Goal: Task Accomplishment & Management: Complete application form

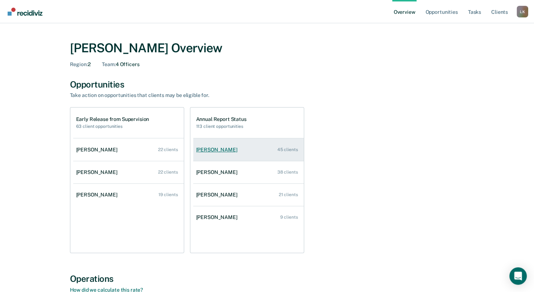
click at [232, 155] on link "[PERSON_NAME] 45 clients" at bounding box center [248, 149] width 111 height 21
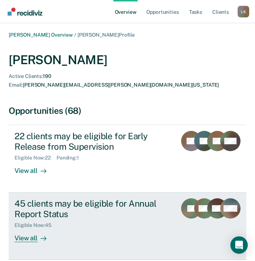
click at [34, 228] on div "View all" at bounding box center [35, 235] width 41 height 14
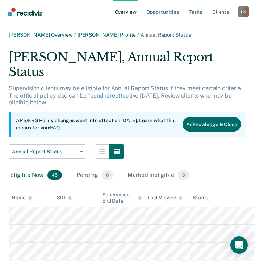
click at [31, 196] on icon at bounding box center [30, 197] width 4 height 2
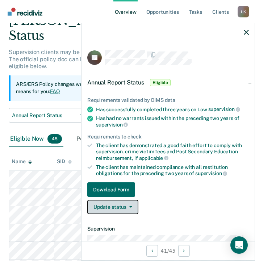
click at [121, 209] on button "Update status" at bounding box center [112, 207] width 51 height 15
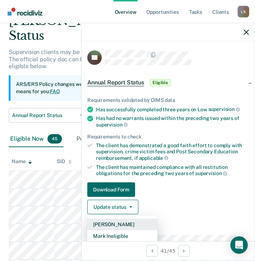
click at [121, 222] on button "[PERSON_NAME]" at bounding box center [122, 225] width 70 height 12
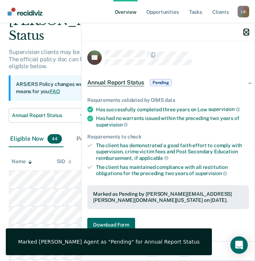
click at [247, 30] on icon "button" at bounding box center [246, 32] width 5 height 5
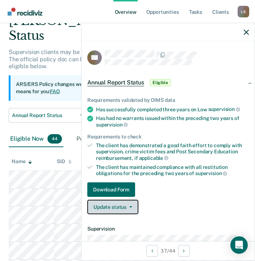
click at [135, 208] on button "Update status" at bounding box center [112, 207] width 51 height 15
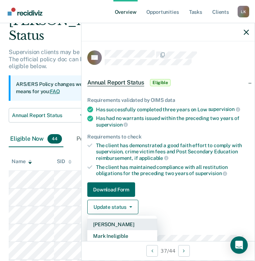
click at [128, 223] on button "[PERSON_NAME]" at bounding box center [122, 225] width 70 height 12
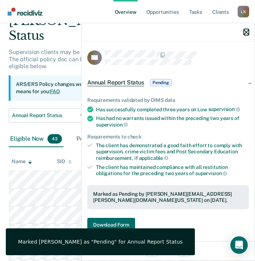
click at [247, 30] on icon "button" at bounding box center [246, 32] width 5 height 5
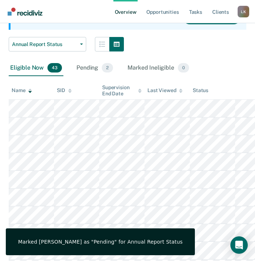
scroll to position [109, 0]
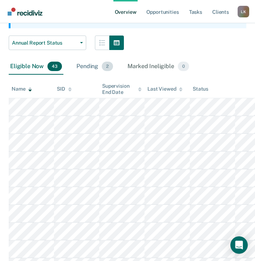
click at [89, 59] on div "Pending 2" at bounding box center [95, 67] width 40 height 16
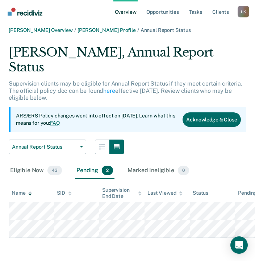
scroll to position [0, 0]
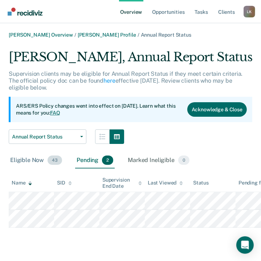
click at [21, 163] on div "Eligible Now 43" at bounding box center [36, 161] width 55 height 16
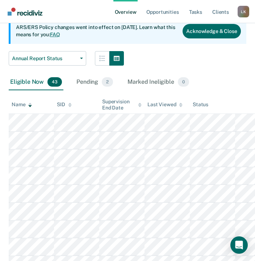
scroll to position [109, 0]
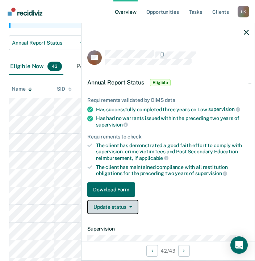
click at [127, 206] on span "button" at bounding box center [130, 206] width 6 height 1
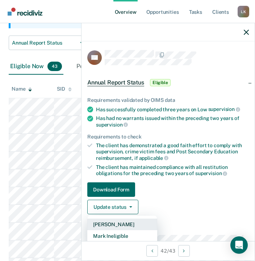
click at [128, 224] on button "[PERSON_NAME]" at bounding box center [122, 225] width 70 height 12
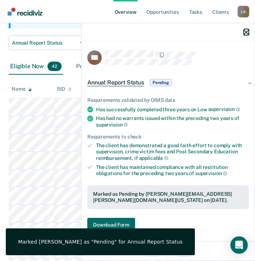
click at [244, 29] on button "button" at bounding box center [246, 32] width 5 height 6
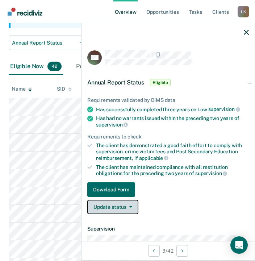
click at [120, 206] on button "Update status" at bounding box center [112, 207] width 51 height 15
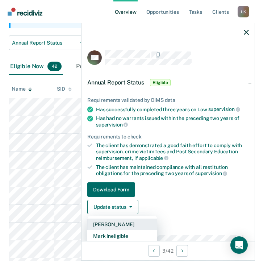
click at [118, 222] on button "[PERSON_NAME]" at bounding box center [122, 225] width 70 height 12
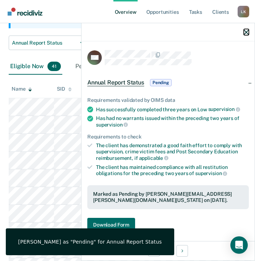
click at [248, 32] on icon "button" at bounding box center [246, 32] width 5 height 5
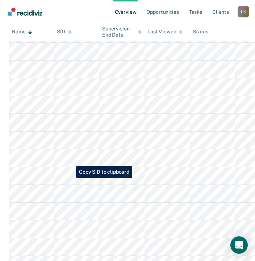
scroll to position [218, 0]
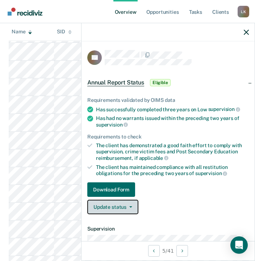
click at [115, 204] on button "Update status" at bounding box center [112, 207] width 51 height 15
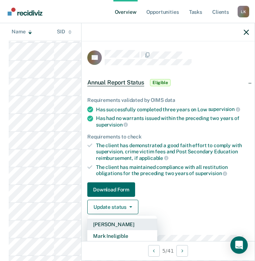
click at [124, 226] on button "[PERSON_NAME]" at bounding box center [122, 225] width 70 height 12
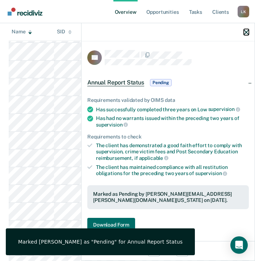
click at [244, 32] on icon "button" at bounding box center [246, 32] width 5 height 5
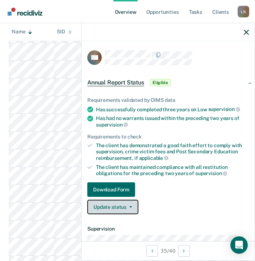
click at [117, 210] on button "Update status" at bounding box center [112, 207] width 51 height 15
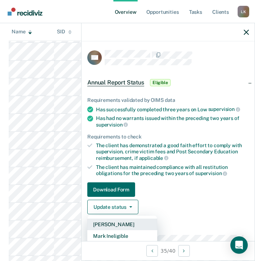
click at [124, 222] on button "[PERSON_NAME]" at bounding box center [122, 225] width 70 height 12
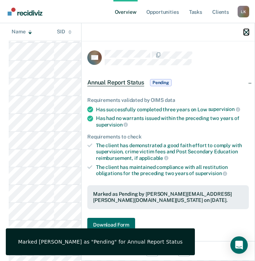
click at [246, 30] on icon "button" at bounding box center [246, 32] width 5 height 5
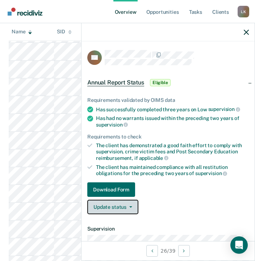
click at [129, 209] on button "Update status" at bounding box center [112, 207] width 51 height 15
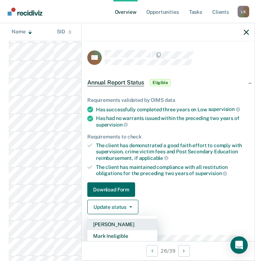
click at [123, 223] on button "[PERSON_NAME]" at bounding box center [122, 225] width 70 height 12
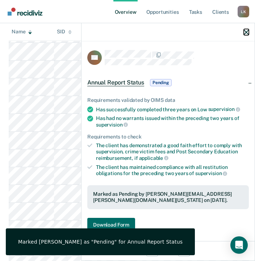
click at [247, 30] on icon "button" at bounding box center [246, 32] width 5 height 5
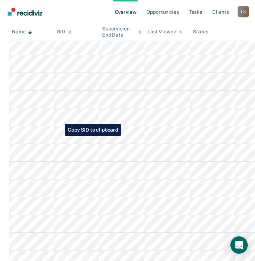
scroll to position [254, 0]
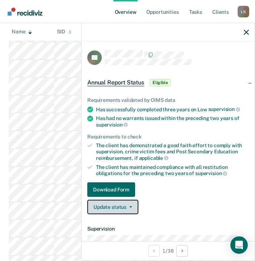
click at [123, 206] on button "Update status" at bounding box center [112, 207] width 51 height 15
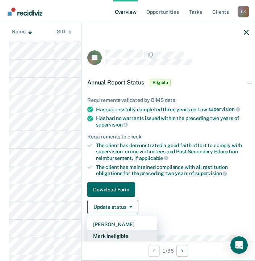
click at [132, 234] on button "Mark Ineligible" at bounding box center [122, 236] width 70 height 12
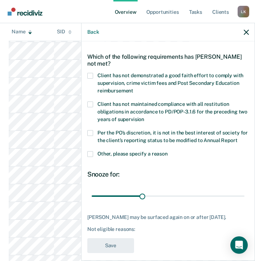
scroll to position [37, 0]
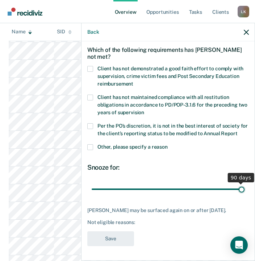
drag, startPoint x: 140, startPoint y: 190, endPoint x: 243, endPoint y: 192, distance: 103.0
type input "90"
click at [243, 192] on input "range" at bounding box center [168, 189] width 153 height 13
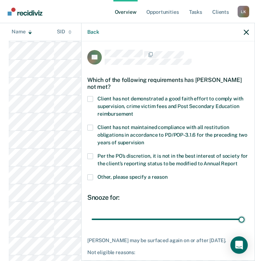
scroll to position [0, 0]
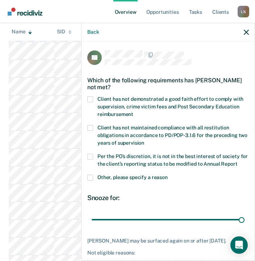
click at [91, 181] on span at bounding box center [90, 178] width 6 height 6
click at [168, 175] on input "Other, please specify a reason" at bounding box center [168, 175] width 0 height 0
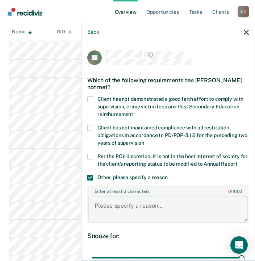
click at [136, 215] on textarea "Enter at least 3 characters 0 / 1600" at bounding box center [168, 209] width 160 height 27
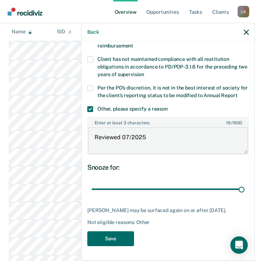
scroll to position [80, 0]
type textarea "Reviewed 07/2025"
click at [114, 235] on button "Save" at bounding box center [110, 238] width 47 height 15
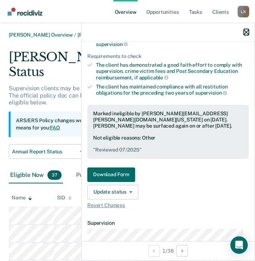
click at [248, 32] on icon "button" at bounding box center [246, 32] width 5 height 5
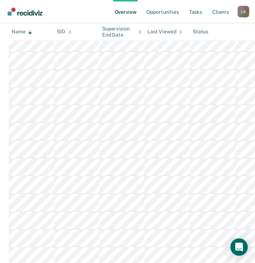
scroll to position [181, 0]
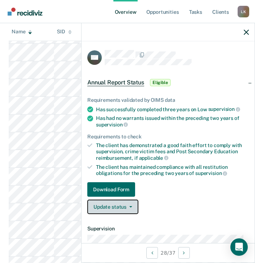
click at [136, 204] on button "Update status" at bounding box center [112, 207] width 51 height 15
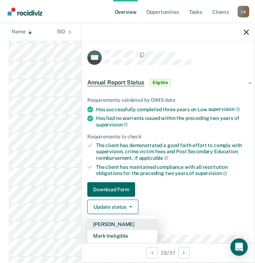
click at [129, 223] on button "[PERSON_NAME]" at bounding box center [122, 225] width 70 height 12
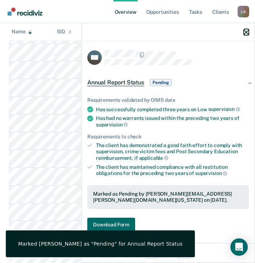
click at [248, 32] on icon "button" at bounding box center [246, 32] width 5 height 5
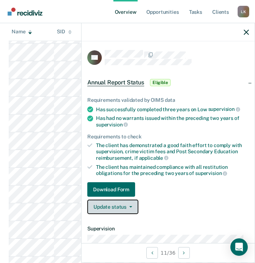
click at [120, 206] on button "Update status" at bounding box center [112, 207] width 51 height 15
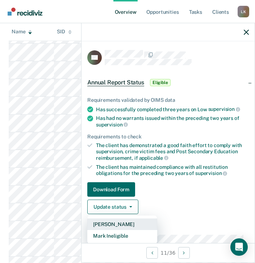
click at [120, 222] on button "[PERSON_NAME]" at bounding box center [122, 225] width 70 height 12
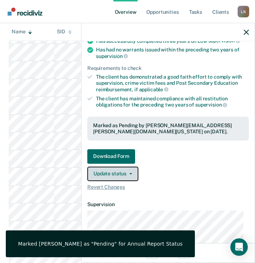
scroll to position [73, 0]
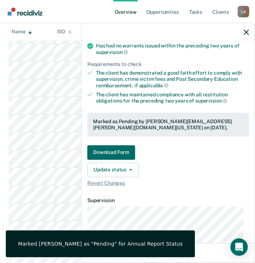
click at [243, 34] on div at bounding box center [168, 32] width 173 height 18
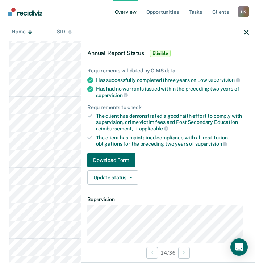
scroll to position [0, 0]
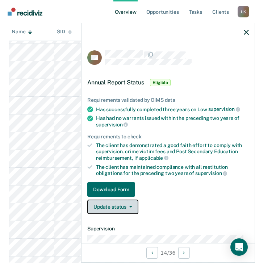
click at [119, 208] on button "Update status" at bounding box center [112, 207] width 51 height 15
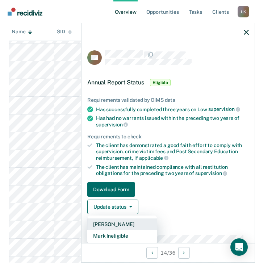
click at [119, 224] on button "[PERSON_NAME]" at bounding box center [122, 225] width 70 height 12
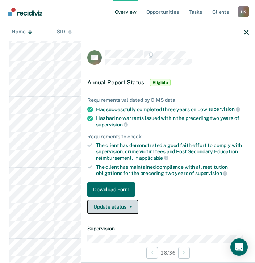
click at [126, 206] on button "Update status" at bounding box center [112, 207] width 51 height 15
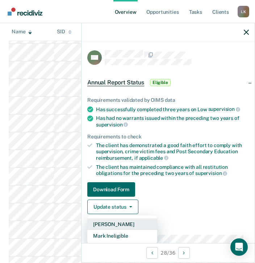
click at [127, 222] on button "[PERSON_NAME]" at bounding box center [122, 225] width 70 height 12
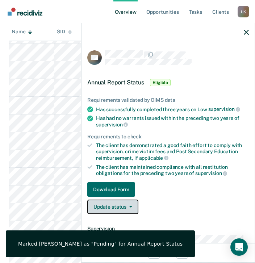
click at [129, 206] on icon "button" at bounding box center [130, 206] width 3 height 1
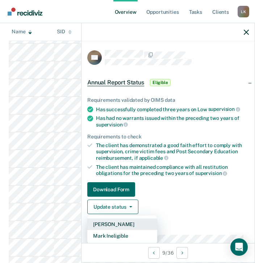
click at [128, 226] on button "[PERSON_NAME]" at bounding box center [122, 225] width 70 height 12
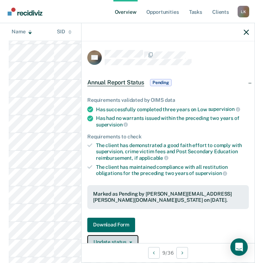
scroll to position [218, 0]
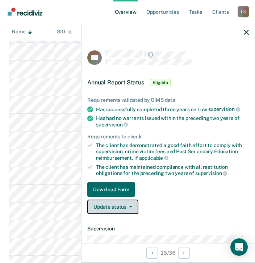
click at [117, 209] on button "Update status" at bounding box center [112, 207] width 51 height 15
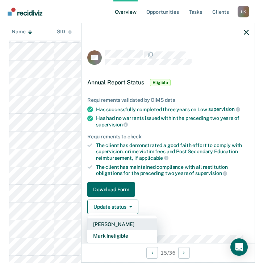
click at [123, 223] on button "[PERSON_NAME]" at bounding box center [122, 225] width 70 height 12
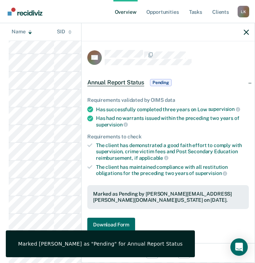
scroll to position [258, 0]
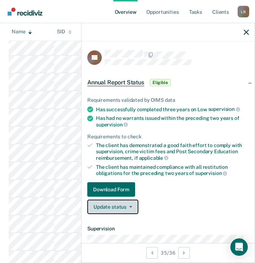
click at [129, 206] on icon "button" at bounding box center [130, 206] width 3 height 1
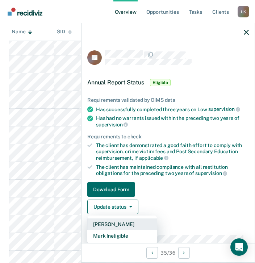
click at [131, 223] on button "[PERSON_NAME]" at bounding box center [122, 225] width 70 height 12
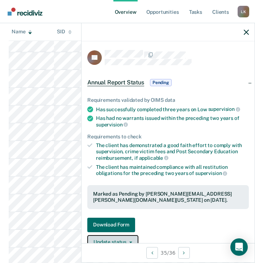
scroll to position [186, 0]
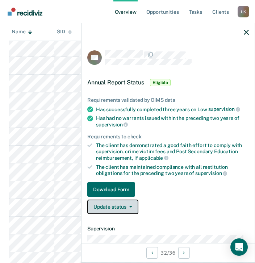
click at [111, 203] on button "Update status" at bounding box center [112, 207] width 51 height 15
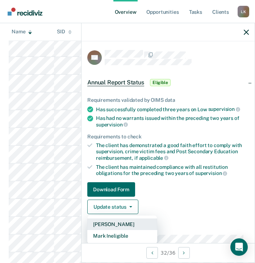
click at [116, 221] on button "[PERSON_NAME]" at bounding box center [122, 225] width 70 height 12
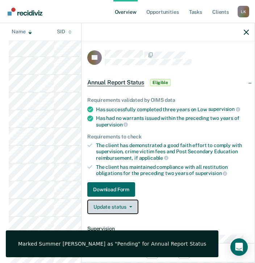
click at [115, 206] on button "Update status" at bounding box center [112, 207] width 51 height 15
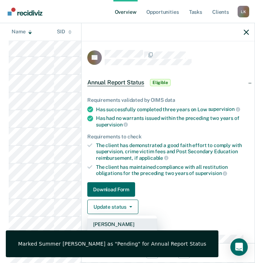
click at [126, 224] on button "[PERSON_NAME]" at bounding box center [122, 225] width 70 height 12
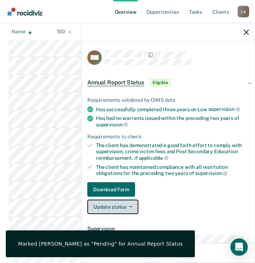
click at [117, 206] on button "Update status" at bounding box center [112, 207] width 51 height 15
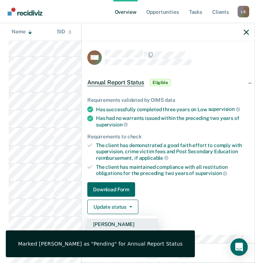
click at [122, 221] on button "[PERSON_NAME]" at bounding box center [122, 225] width 70 height 12
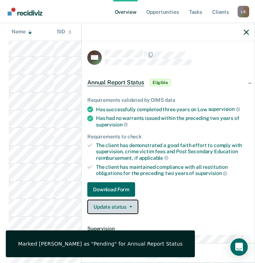
click at [115, 201] on button "Update status" at bounding box center [112, 207] width 51 height 15
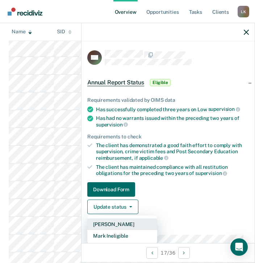
click at [122, 221] on button "[PERSON_NAME]" at bounding box center [122, 225] width 70 height 12
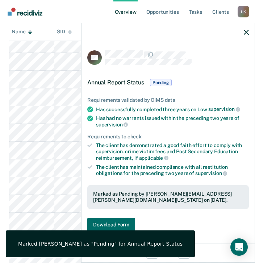
scroll to position [242, 0]
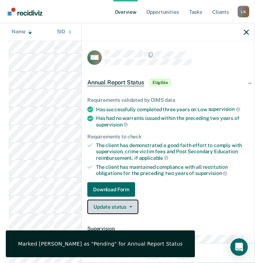
click at [110, 208] on button "Update status" at bounding box center [112, 207] width 51 height 15
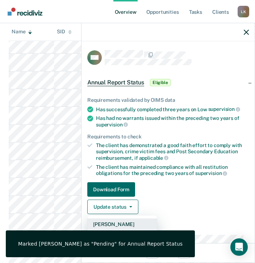
click at [114, 220] on button "[PERSON_NAME]" at bounding box center [122, 225] width 70 height 12
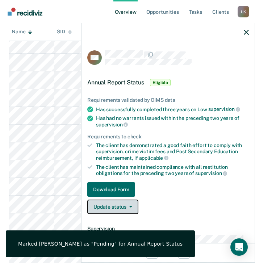
click at [120, 206] on button "Update status" at bounding box center [112, 207] width 51 height 15
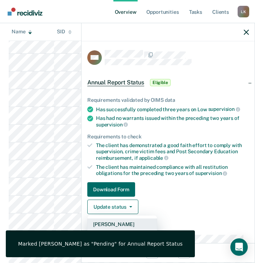
click at [126, 224] on button "[PERSON_NAME]" at bounding box center [122, 225] width 70 height 12
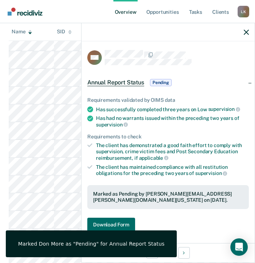
scroll to position [262, 0]
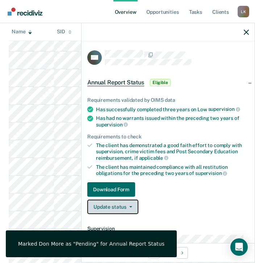
click at [127, 206] on span "button" at bounding box center [130, 206] width 6 height 1
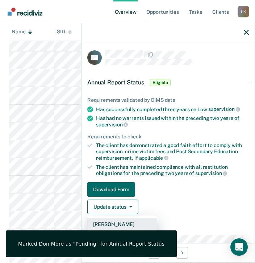
click at [121, 219] on button "[PERSON_NAME]" at bounding box center [122, 225] width 70 height 12
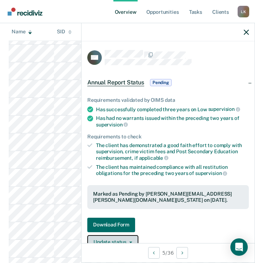
scroll to position [254, 0]
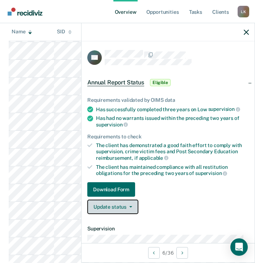
click at [106, 205] on button "Update status" at bounding box center [112, 207] width 51 height 15
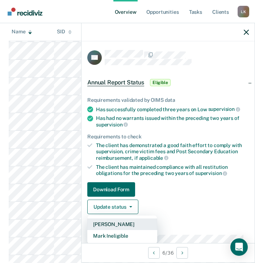
click at [115, 224] on button "[PERSON_NAME]" at bounding box center [122, 225] width 70 height 12
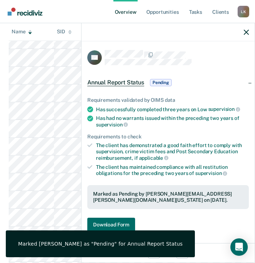
scroll to position [306, 0]
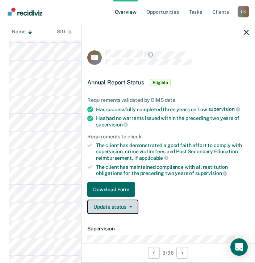
click at [111, 201] on button "Update status" at bounding box center [112, 207] width 51 height 15
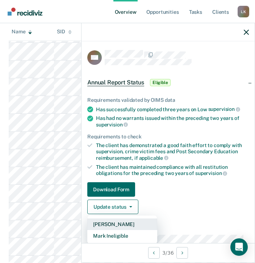
click at [115, 222] on button "[PERSON_NAME]" at bounding box center [122, 225] width 70 height 12
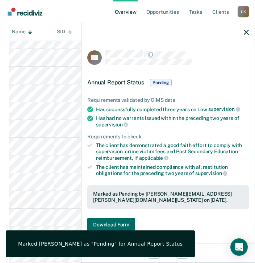
scroll to position [289, 0]
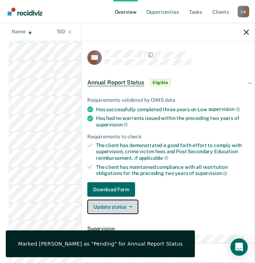
click at [106, 203] on button "Update status" at bounding box center [112, 207] width 51 height 15
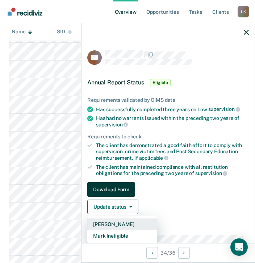
click at [111, 224] on button "[PERSON_NAME]" at bounding box center [122, 225] width 70 height 12
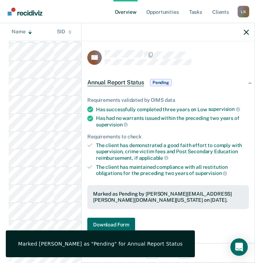
scroll to position [307, 0]
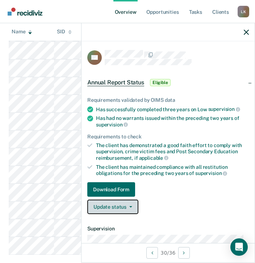
click at [114, 207] on button "Update status" at bounding box center [112, 207] width 51 height 15
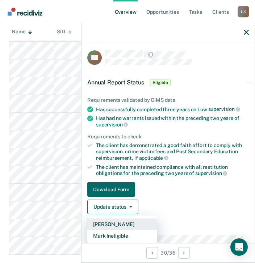
click at [123, 222] on button "[PERSON_NAME]" at bounding box center [122, 225] width 70 height 12
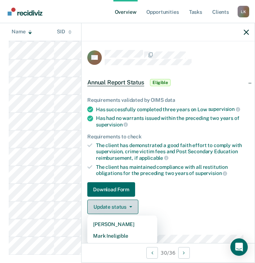
scroll to position [290, 0]
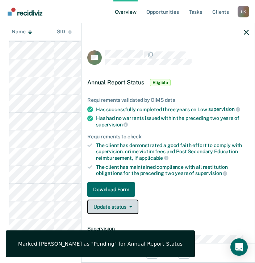
click at [104, 206] on button "Update status" at bounding box center [112, 207] width 51 height 15
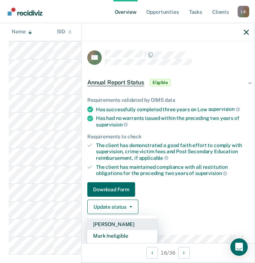
click at [119, 224] on button "[PERSON_NAME]" at bounding box center [122, 225] width 70 height 12
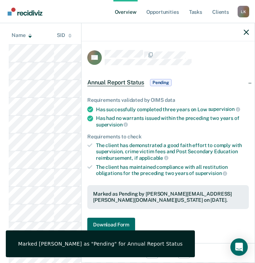
scroll to position [272, 0]
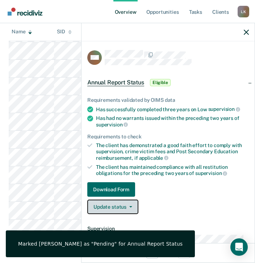
click at [111, 209] on button "Update status" at bounding box center [112, 207] width 51 height 15
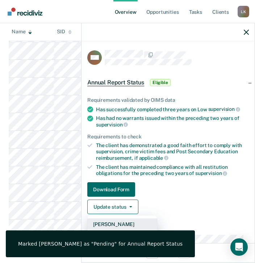
click at [121, 222] on button "[PERSON_NAME]" at bounding box center [122, 225] width 70 height 12
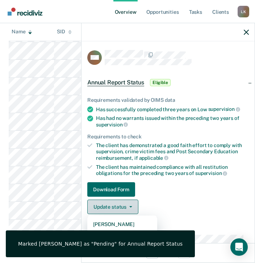
scroll to position [254, 0]
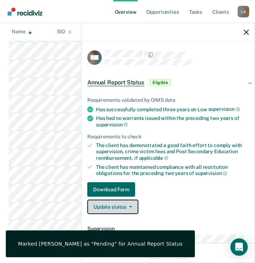
click at [100, 204] on button "Update status" at bounding box center [112, 207] width 51 height 15
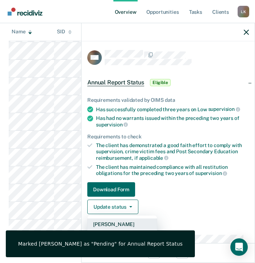
click at [112, 223] on button "[PERSON_NAME]" at bounding box center [122, 225] width 70 height 12
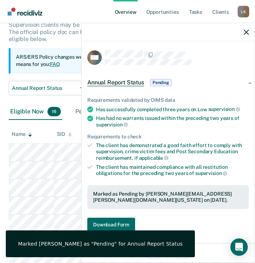
scroll to position [236, 0]
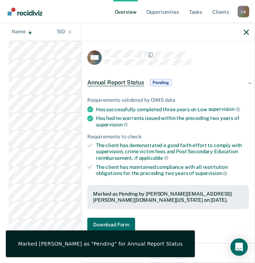
click at [33, 231] on div "Marked Ted Watts as "Pending" for Annual Report Status" at bounding box center [100, 244] width 189 height 27
click at [4, 232] on main "Kary Lindley Overview / Curtis Mcbride Profile / Annual Report Status Curtis Mc…" at bounding box center [127, 32] width 255 height 491
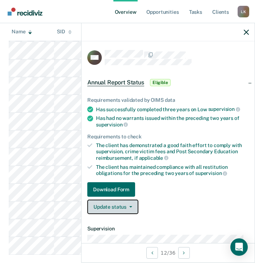
click at [128, 206] on span "button" at bounding box center [130, 206] width 6 height 1
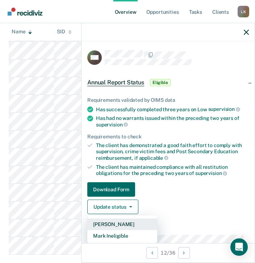
click at [115, 223] on button "[PERSON_NAME]" at bounding box center [122, 225] width 70 height 12
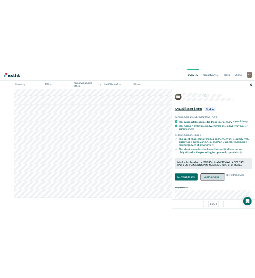
scroll to position [0, 0]
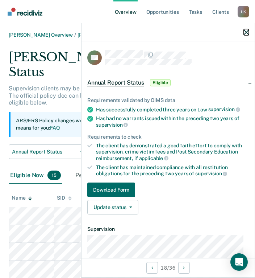
click at [245, 31] on icon "button" at bounding box center [246, 32] width 5 height 5
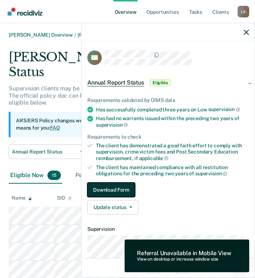
click at [128, 190] on button "Download Form" at bounding box center [111, 189] width 48 height 15
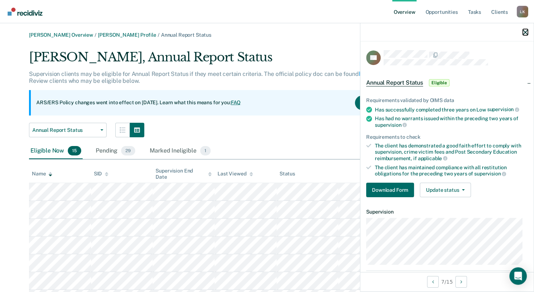
click at [525, 33] on icon "button" at bounding box center [525, 32] width 5 height 5
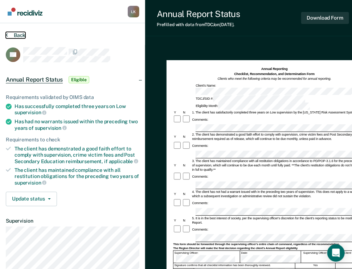
click at [17, 33] on button "Back" at bounding box center [16, 35] width 20 height 7
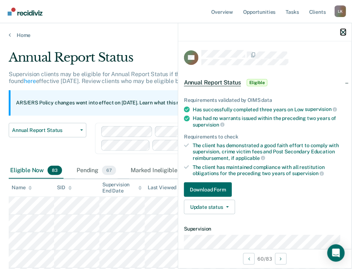
click at [345, 31] on icon "button" at bounding box center [342, 32] width 5 height 5
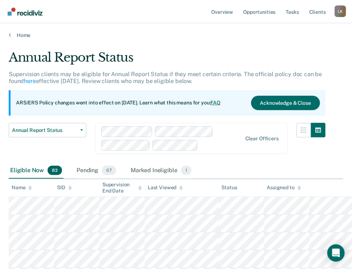
click at [32, 15] on img "Go to Recidiviz Home" at bounding box center [25, 12] width 35 height 8
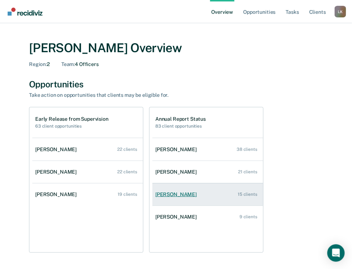
click at [179, 193] on div "[PERSON_NAME]" at bounding box center [177, 194] width 44 height 6
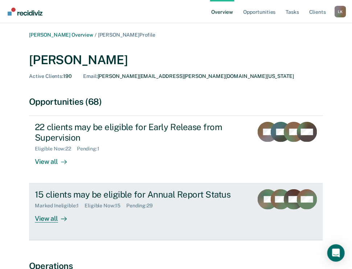
click at [48, 219] on div "View all" at bounding box center [55, 216] width 41 height 14
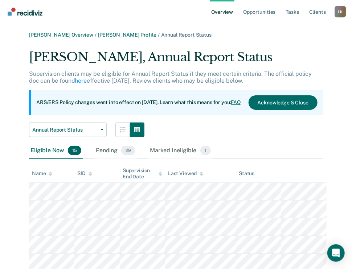
click at [50, 174] on icon at bounding box center [51, 174] width 4 height 5
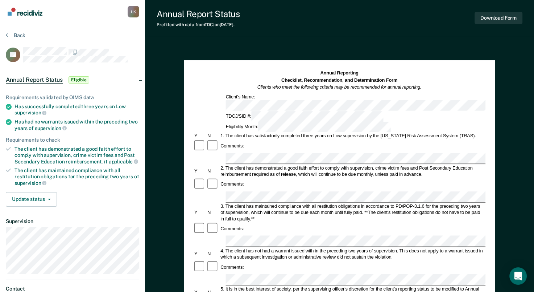
click at [505, 197] on div "Annual Reporting Checklist, Recommendation, and Determination Form Clients who …" at bounding box center [339, 283] width 389 height 477
click at [11, 33] on button "Back" at bounding box center [16, 35] width 20 height 7
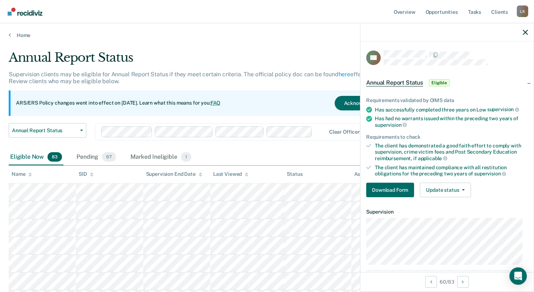
click at [30, 13] on img "Go to Recidiviz Home" at bounding box center [25, 12] width 35 height 8
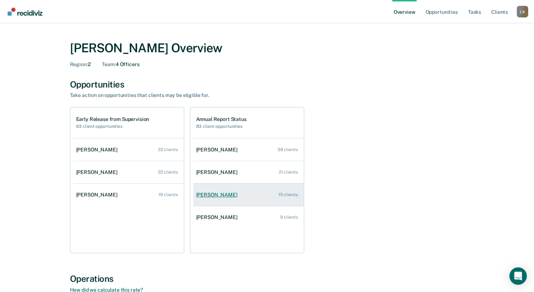
click at [220, 198] on link "[PERSON_NAME] 15 clients" at bounding box center [248, 194] width 111 height 21
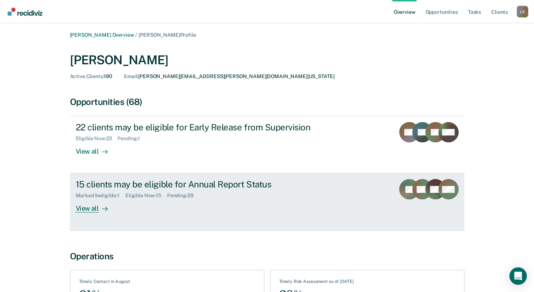
click at [95, 210] on div "View all" at bounding box center [96, 205] width 41 height 14
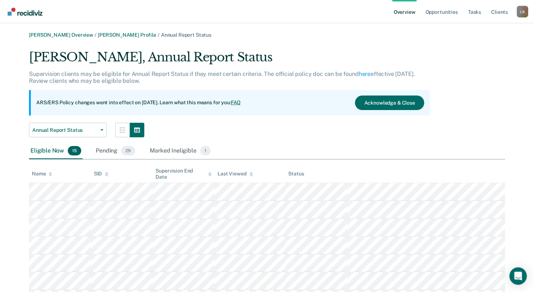
click at [46, 174] on div "Name" at bounding box center [42, 173] width 20 height 6
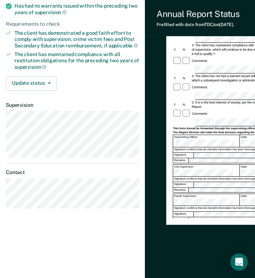
scroll to position [119, 0]
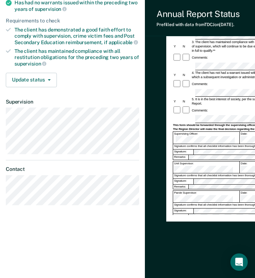
click at [96, 101] on dt "Supervision" at bounding box center [72, 102] width 133 height 6
drag, startPoint x: 102, startPoint y: 104, endPoint x: 72, endPoint y: 102, distance: 29.8
click at [72, 102] on dl "Supervision" at bounding box center [72, 126] width 133 height 55
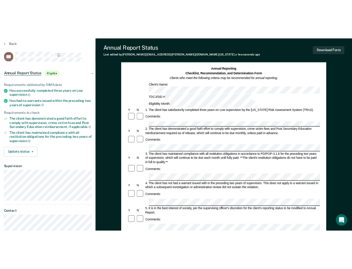
scroll to position [0, 0]
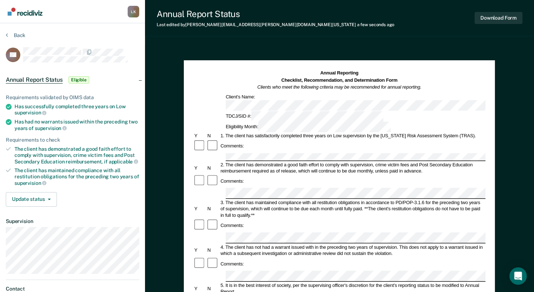
click at [141, 79] on div "Annual Report Status Eligible" at bounding box center [72, 79] width 145 height 23
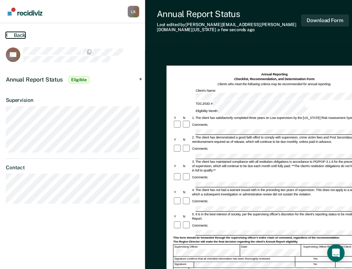
click at [17, 33] on button "Back" at bounding box center [16, 35] width 20 height 7
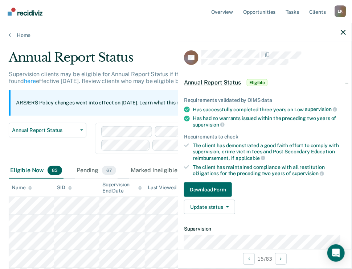
click at [27, 11] on img "Go to Recidiviz Home" at bounding box center [25, 12] width 35 height 8
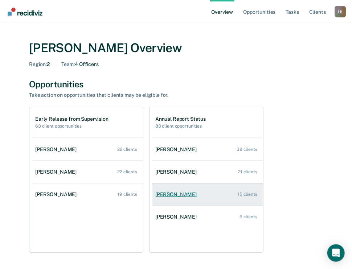
click at [161, 191] on div "[PERSON_NAME]" at bounding box center [177, 194] width 44 height 6
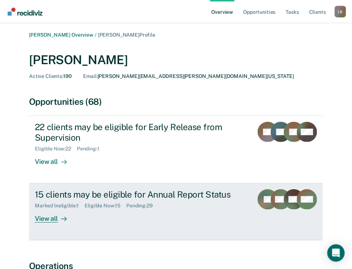
click at [50, 219] on div "View all" at bounding box center [55, 216] width 41 height 14
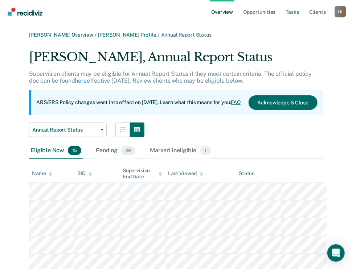
click at [49, 174] on icon at bounding box center [51, 174] width 4 height 5
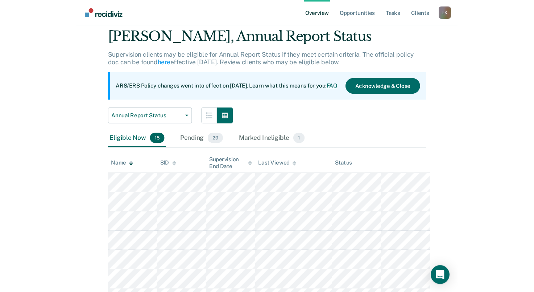
scroll to position [36, 0]
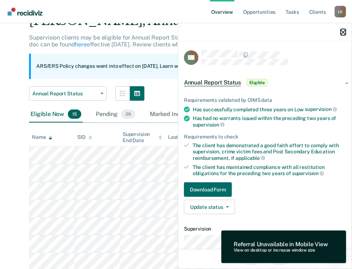
click at [342, 33] on icon "button" at bounding box center [342, 32] width 5 height 5
click at [211, 190] on button "Download Form" at bounding box center [208, 189] width 48 height 15
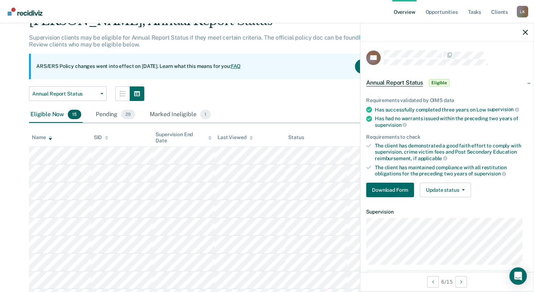
click at [528, 32] on div at bounding box center [446, 32] width 173 height 18
click at [524, 31] on icon "button" at bounding box center [525, 32] width 5 height 5
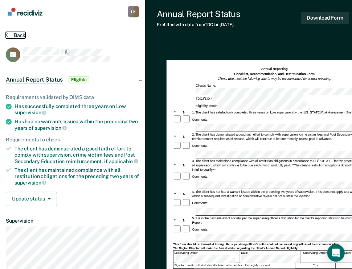
click at [16, 32] on button "Back" at bounding box center [16, 35] width 20 height 7
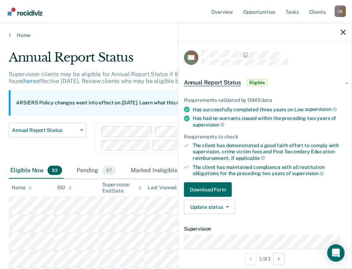
click at [31, 16] on link "Go to Recidiviz Home" at bounding box center [25, 11] width 38 height 23
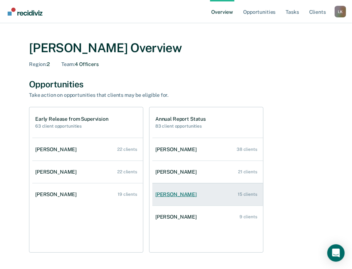
click at [164, 196] on div "[PERSON_NAME]" at bounding box center [177, 194] width 44 height 6
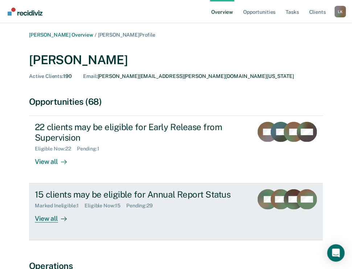
click at [47, 220] on div "View all" at bounding box center [55, 216] width 41 height 14
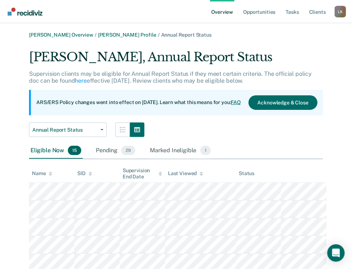
click at [51, 172] on icon at bounding box center [51, 174] width 4 height 5
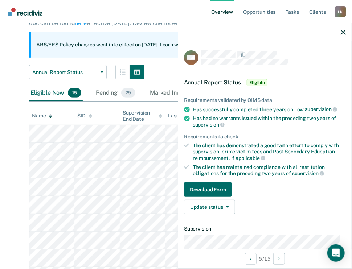
scroll to position [73, 0]
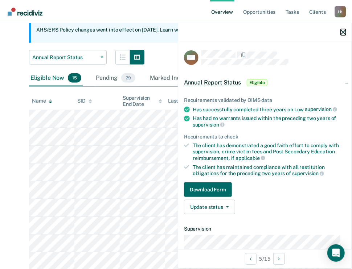
click at [342, 31] on icon "button" at bounding box center [342, 32] width 5 height 5
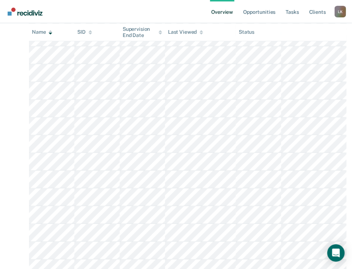
scroll to position [181, 0]
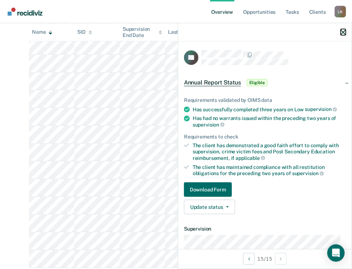
drag, startPoint x: 342, startPoint y: 34, endPoint x: 313, endPoint y: 44, distance: 30.7
click at [342, 33] on icon "button" at bounding box center [342, 32] width 5 height 5
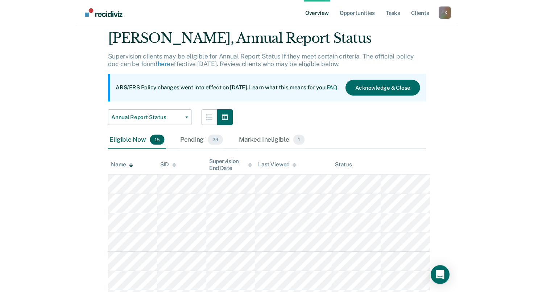
scroll to position [58, 0]
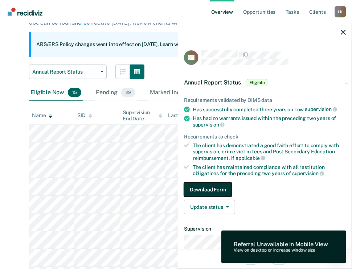
click at [200, 187] on button "Download Form" at bounding box center [208, 189] width 48 height 15
click at [343, 37] on div at bounding box center [264, 32] width 173 height 18
click at [345, 33] on icon "button" at bounding box center [342, 32] width 5 height 5
click at [343, 32] on icon "button" at bounding box center [342, 32] width 5 height 5
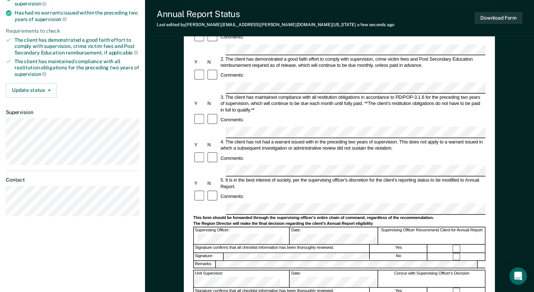
scroll to position [73, 0]
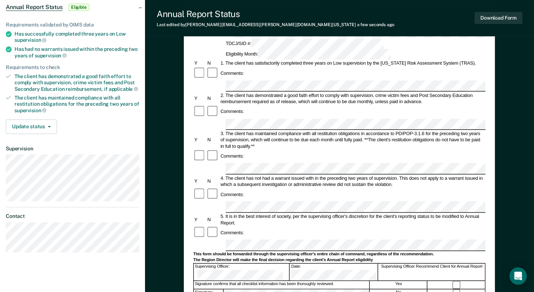
drag, startPoint x: 290, startPoint y: 194, endPoint x: 280, endPoint y: 182, distance: 16.2
click at [280, 226] on div "Comments:" at bounding box center [339, 232] width 292 height 13
click at [518, 209] on div "Annual Reporting Checklist, Recommendation, and Determination Form Clients who …" at bounding box center [339, 210] width 389 height 477
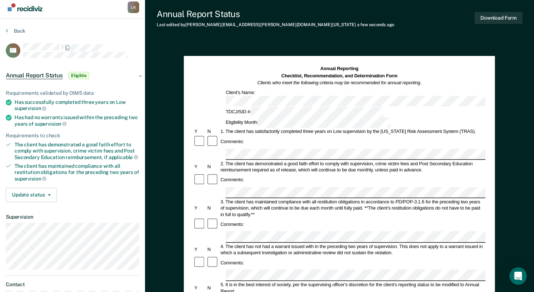
scroll to position [0, 0]
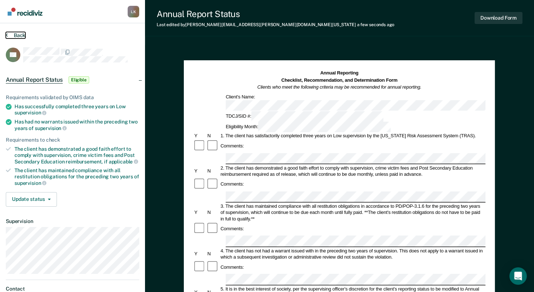
click at [14, 35] on button "Back" at bounding box center [16, 35] width 20 height 7
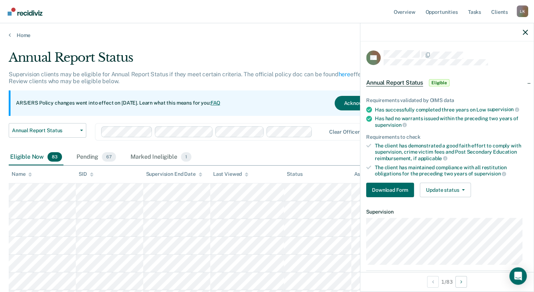
click at [22, 13] on img "Go to Recidiviz Home" at bounding box center [25, 12] width 35 height 8
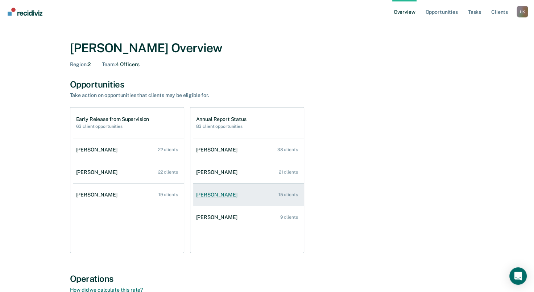
click at [214, 192] on div "[PERSON_NAME]" at bounding box center [218, 194] width 44 height 6
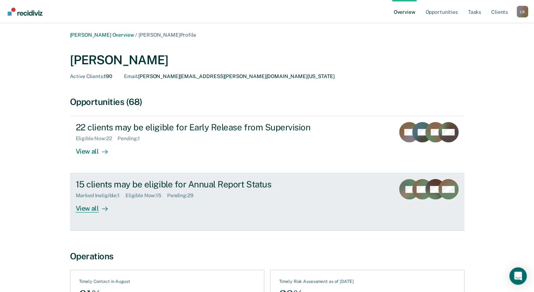
click at [95, 209] on div "View all" at bounding box center [96, 205] width 41 height 14
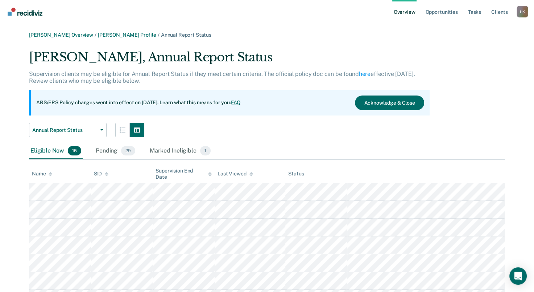
click at [51, 173] on icon at bounding box center [51, 173] width 4 height 2
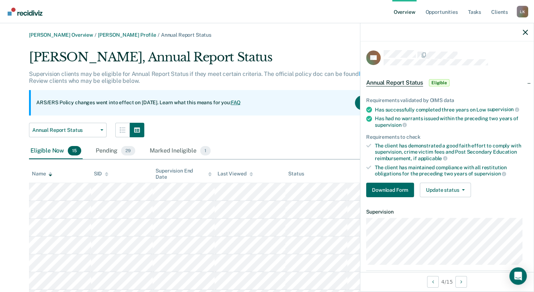
click at [528, 35] on div at bounding box center [446, 32] width 173 height 18
click at [524, 34] on icon "button" at bounding box center [525, 32] width 5 height 5
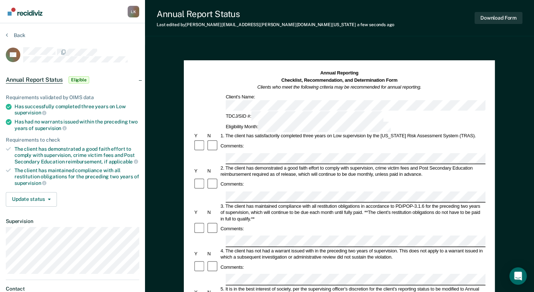
click at [18, 35] on button "Back" at bounding box center [16, 35] width 20 height 7
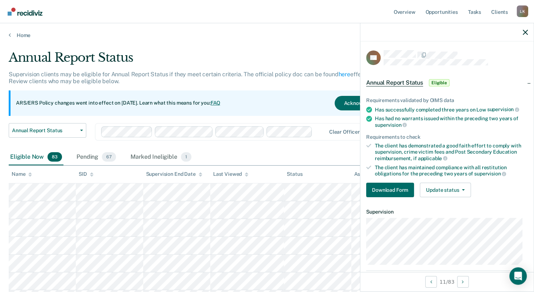
click at [33, 13] on img "Go to Recidiviz Home" at bounding box center [25, 12] width 35 height 8
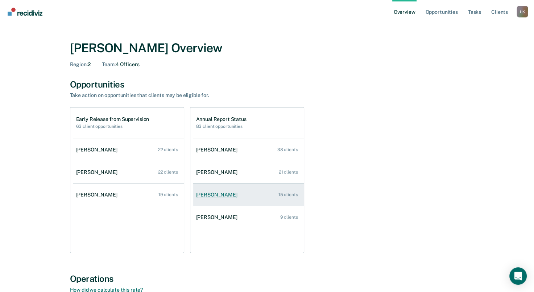
click at [203, 197] on div "[PERSON_NAME]" at bounding box center [218, 194] width 44 height 6
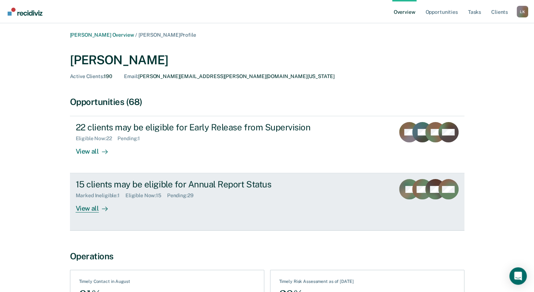
click at [91, 204] on div "View all" at bounding box center [96, 205] width 41 height 14
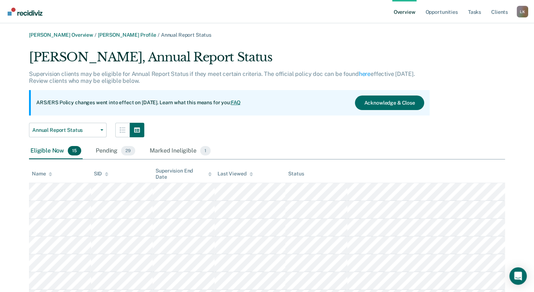
click at [54, 176] on th "Name" at bounding box center [60, 174] width 62 height 18
click at [50, 173] on icon at bounding box center [51, 173] width 4 height 2
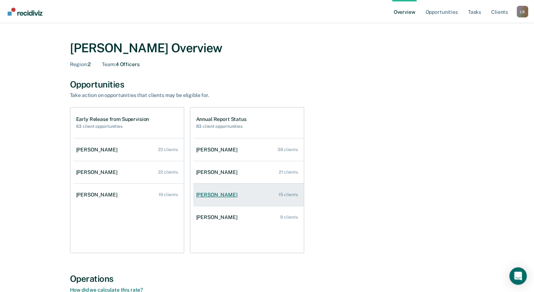
click at [224, 199] on link "[PERSON_NAME] 15 clients" at bounding box center [248, 194] width 111 height 21
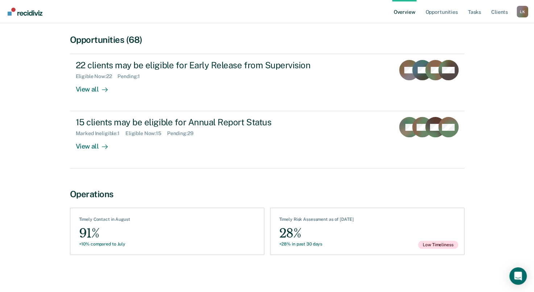
scroll to position [62, 0]
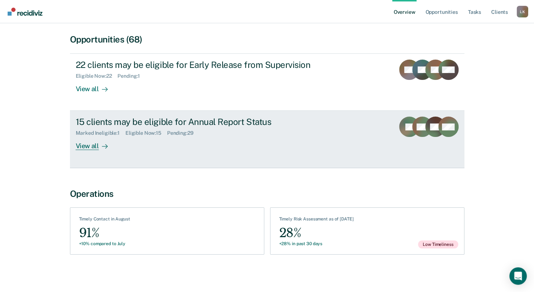
click at [96, 149] on div "View all" at bounding box center [96, 143] width 41 height 14
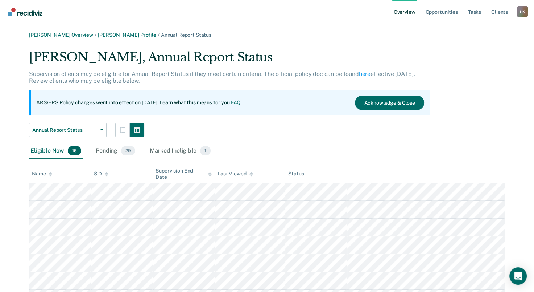
scroll to position [109, 0]
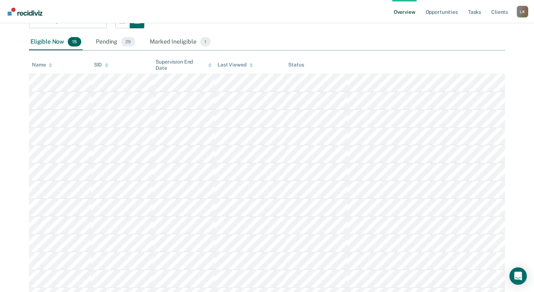
click at [52, 67] on icon at bounding box center [51, 65] width 4 height 5
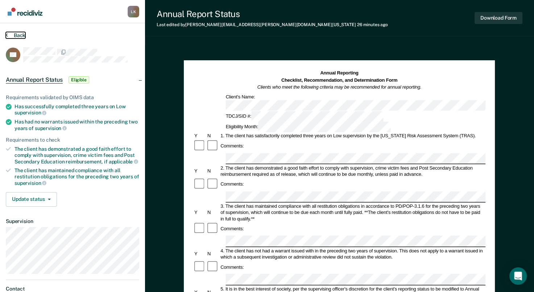
click at [22, 35] on button "Back" at bounding box center [16, 35] width 20 height 7
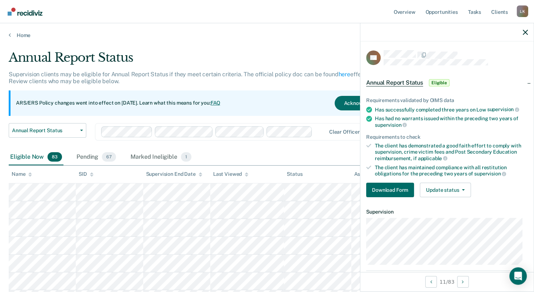
click at [26, 15] on img "Go to Recidiviz Home" at bounding box center [25, 12] width 35 height 8
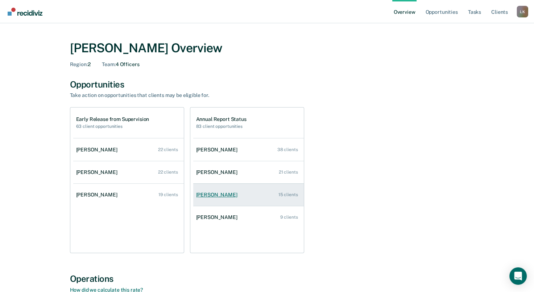
click at [228, 192] on div "[PERSON_NAME]" at bounding box center [218, 194] width 44 height 6
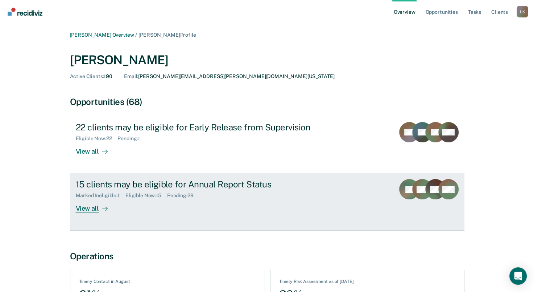
click at [81, 211] on div "View all" at bounding box center [96, 205] width 41 height 14
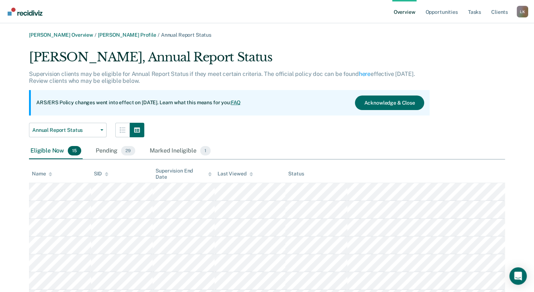
click at [51, 175] on icon at bounding box center [51, 174] width 4 height 5
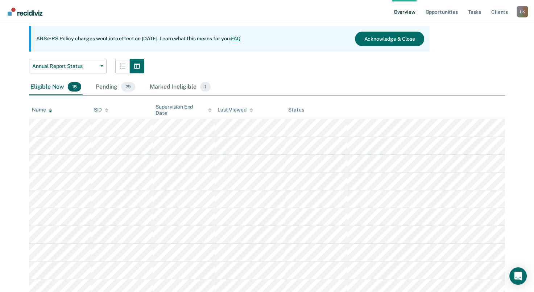
scroll to position [73, 0]
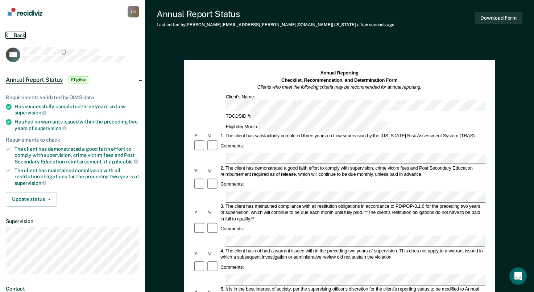
click at [22, 34] on button "Back" at bounding box center [16, 35] width 20 height 7
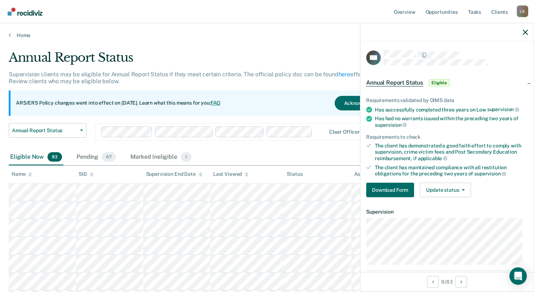
click at [27, 14] on img "Go to Recidiviz Home" at bounding box center [25, 12] width 35 height 8
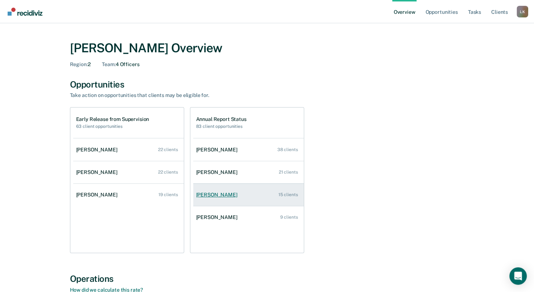
click at [214, 194] on div "[PERSON_NAME]" at bounding box center [218, 194] width 44 height 6
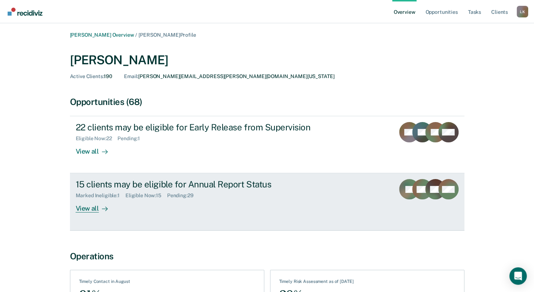
click at [99, 212] on div at bounding box center [103, 208] width 9 height 8
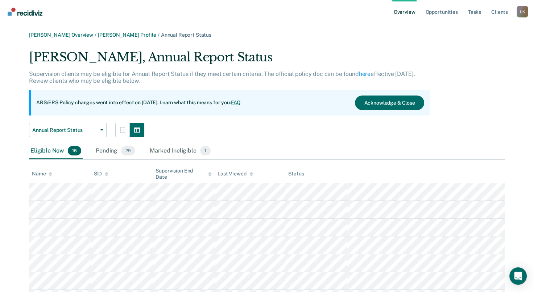
click at [53, 175] on th "Name" at bounding box center [60, 174] width 62 height 18
click at [49, 172] on icon at bounding box center [51, 174] width 4 height 5
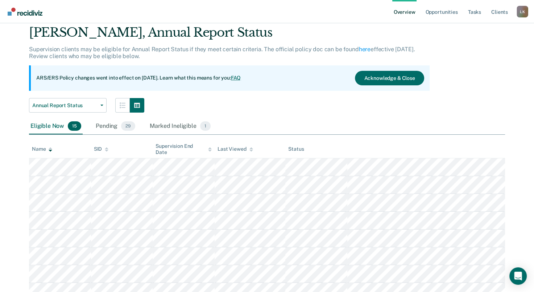
scroll to position [145, 0]
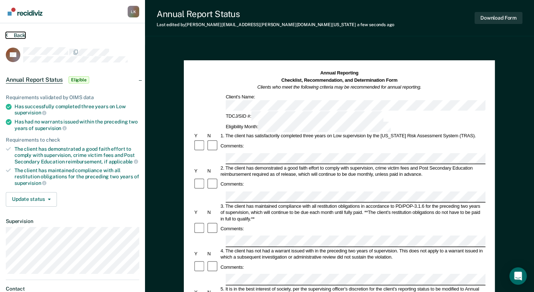
click at [22, 34] on button "Back" at bounding box center [16, 35] width 20 height 7
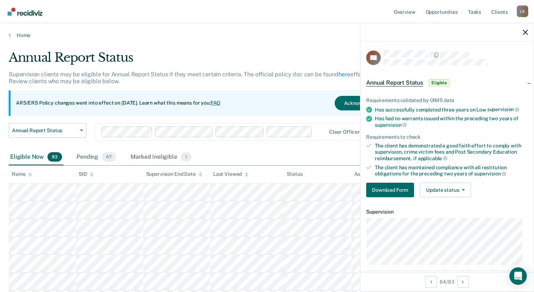
click at [28, 12] on img "Go to Recidiviz Home" at bounding box center [25, 12] width 35 height 8
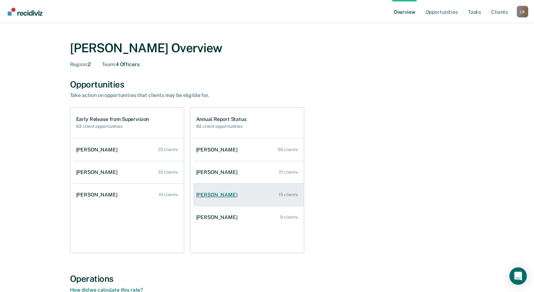
click at [214, 195] on div "[PERSON_NAME]" at bounding box center [218, 194] width 44 height 6
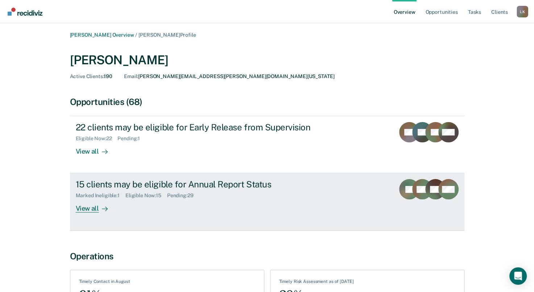
click at [95, 210] on div "View all" at bounding box center [96, 205] width 41 height 14
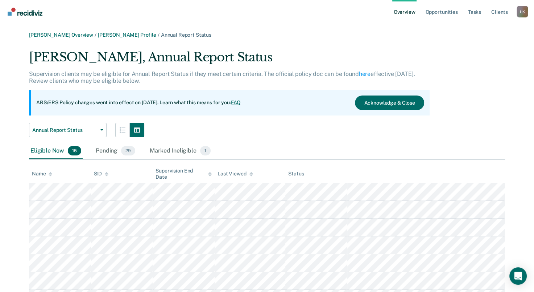
click at [49, 174] on icon at bounding box center [51, 174] width 4 height 5
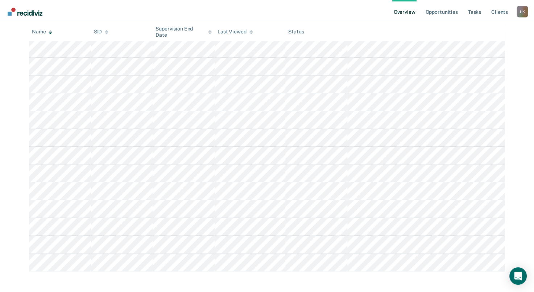
scroll to position [181, 0]
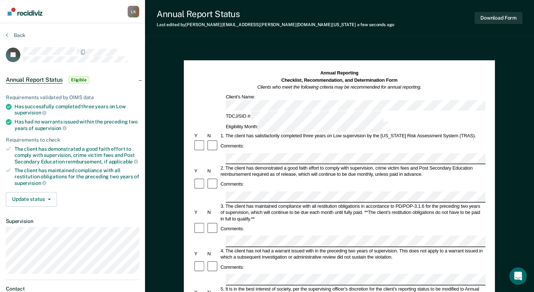
click at [17, 32] on button "Back" at bounding box center [16, 35] width 20 height 7
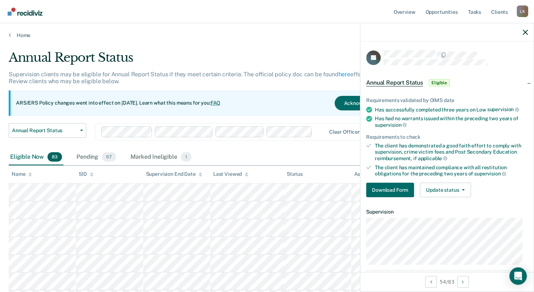
click at [33, 15] on img "Go to Recidiviz Home" at bounding box center [25, 12] width 35 height 8
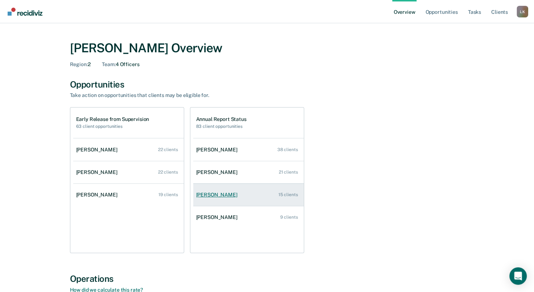
click at [213, 195] on div "[PERSON_NAME]" at bounding box center [218, 194] width 44 height 6
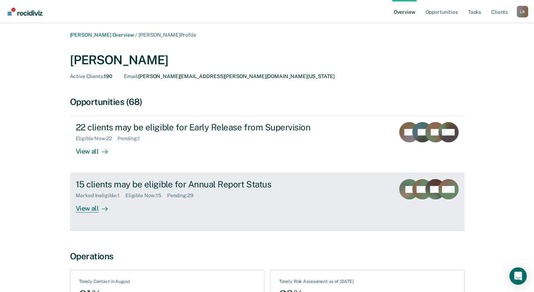
click at [87, 207] on div "View all" at bounding box center [96, 205] width 41 height 14
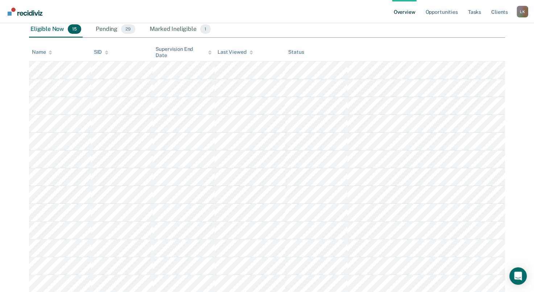
scroll to position [109, 0]
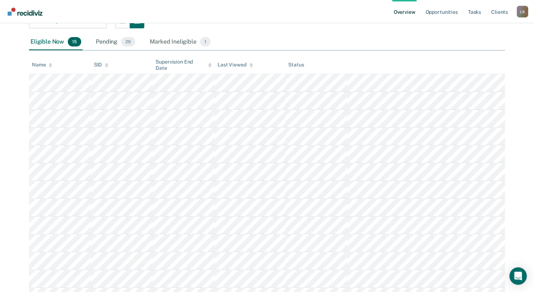
click at [51, 67] on icon at bounding box center [51, 65] width 4 height 5
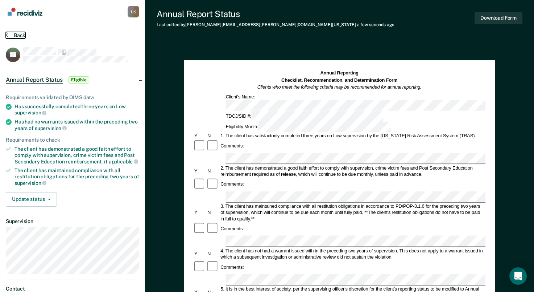
click at [16, 35] on button "Back" at bounding box center [16, 35] width 20 height 7
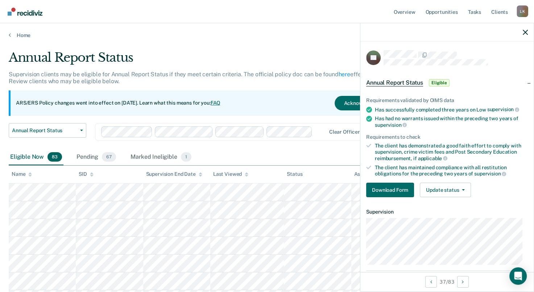
click at [31, 10] on img "Go to Recidiviz Home" at bounding box center [25, 12] width 35 height 8
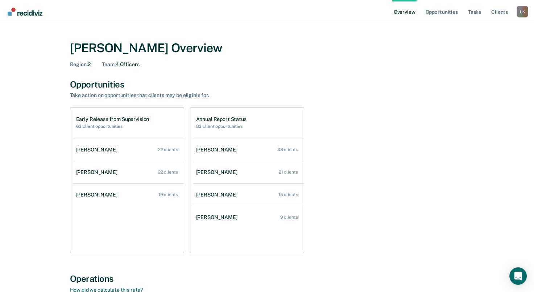
click at [204, 195] on div "[PERSON_NAME]" at bounding box center [218, 194] width 44 height 6
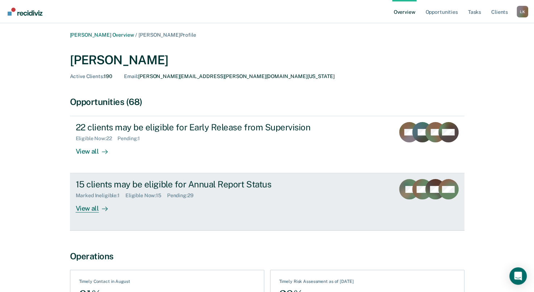
click at [100, 206] on div at bounding box center [103, 208] width 9 height 8
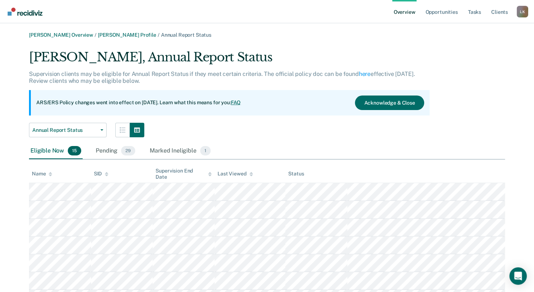
click at [46, 171] on div "Name" at bounding box center [42, 173] width 20 height 6
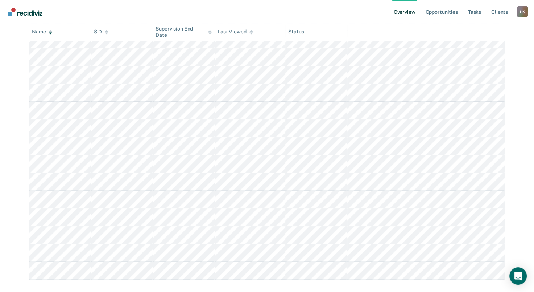
scroll to position [181, 0]
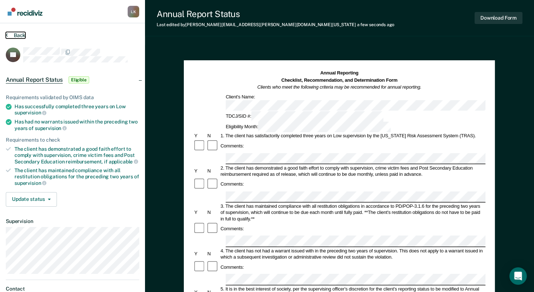
click at [21, 35] on button "Back" at bounding box center [16, 35] width 20 height 7
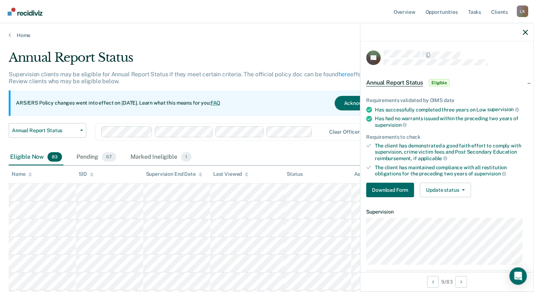
click at [31, 10] on img "Go to Recidiviz Home" at bounding box center [25, 12] width 35 height 8
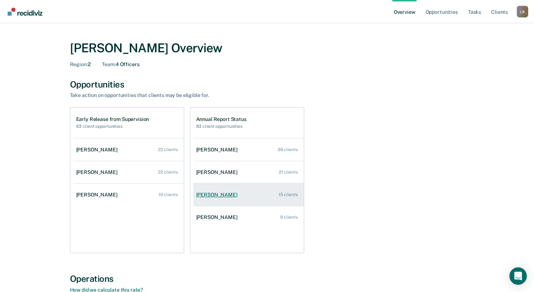
click at [216, 194] on div "[PERSON_NAME]" at bounding box center [218, 194] width 44 height 6
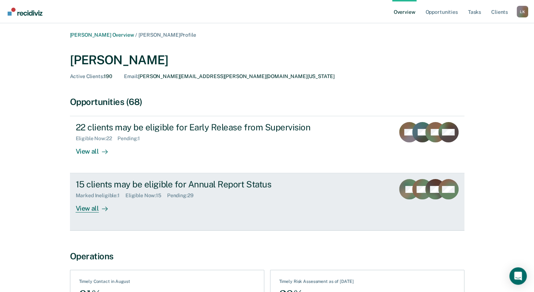
click at [92, 207] on div "View all" at bounding box center [96, 205] width 41 height 14
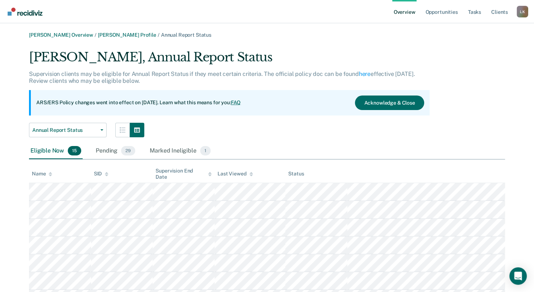
click at [54, 173] on th "Name" at bounding box center [60, 174] width 62 height 18
click at [49, 174] on icon at bounding box center [51, 174] width 4 height 5
click at [203, 148] on span "1" at bounding box center [205, 150] width 11 height 9
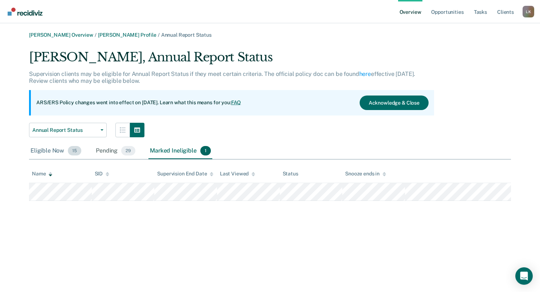
click at [37, 151] on div "Eligible Now 15" at bounding box center [56, 151] width 54 height 16
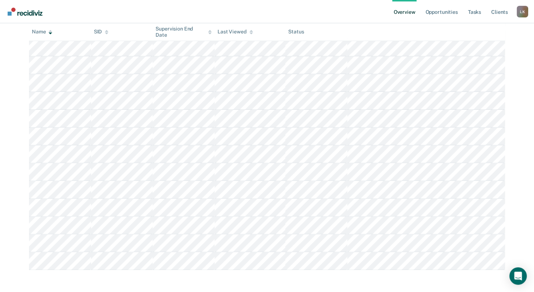
scroll to position [181, 0]
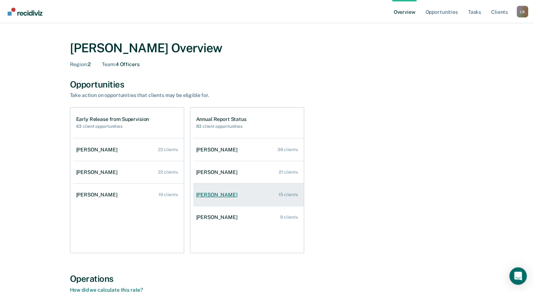
click at [215, 193] on div "[PERSON_NAME]" at bounding box center [218, 194] width 44 height 6
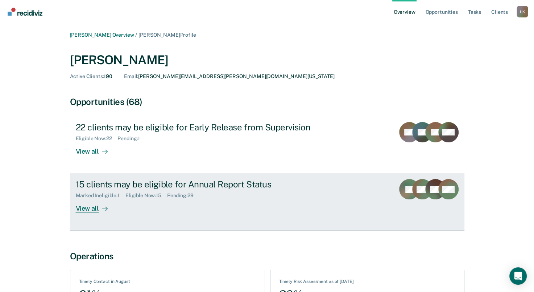
click at [91, 214] on link "15 clients may be eligible for Annual Report Status Marked Ineligible : 1 Eligi…" at bounding box center [267, 201] width 394 height 57
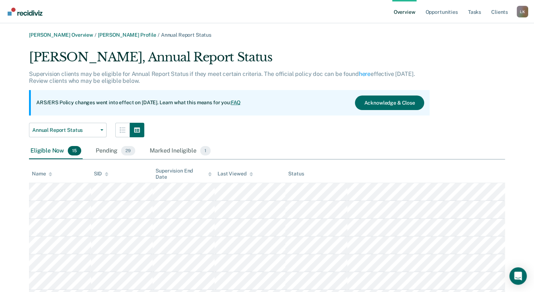
click at [47, 173] on div "Name" at bounding box center [42, 173] width 20 height 6
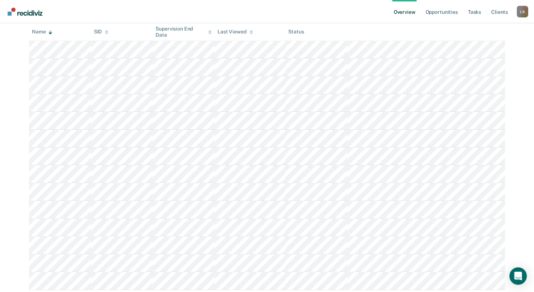
scroll to position [181, 0]
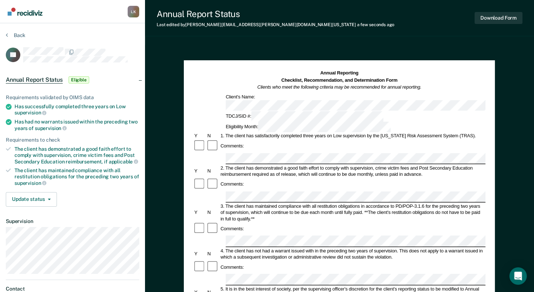
click at [21, 35] on button "Back" at bounding box center [16, 35] width 20 height 7
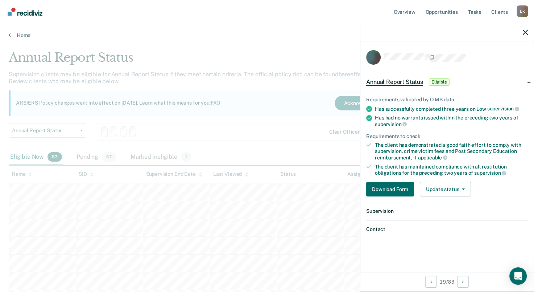
click at [31, 14] on img "Go to Recidiviz Home" at bounding box center [25, 12] width 35 height 8
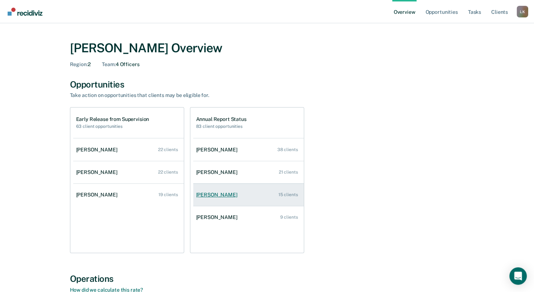
click at [221, 197] on div "[PERSON_NAME]" at bounding box center [218, 194] width 44 height 6
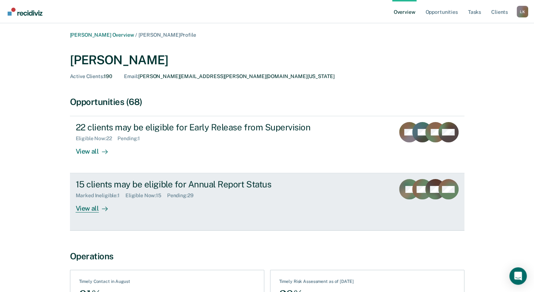
click at [90, 208] on div "View all" at bounding box center [96, 205] width 41 height 14
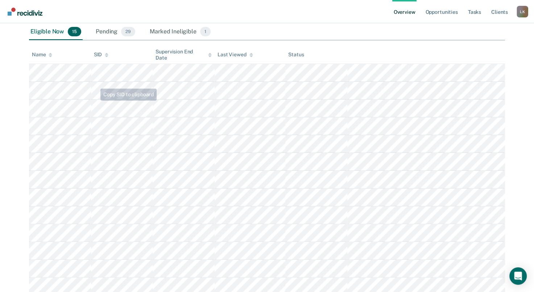
scroll to position [72, 0]
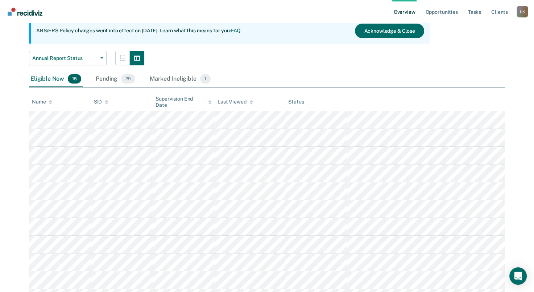
click at [51, 102] on icon at bounding box center [51, 103] width 4 height 2
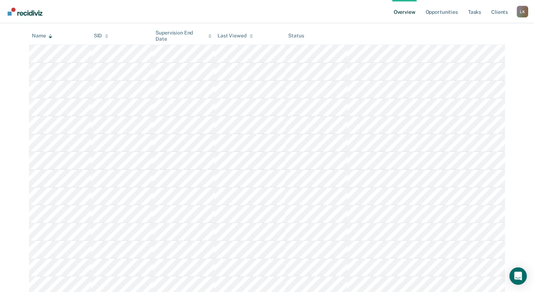
scroll to position [181, 0]
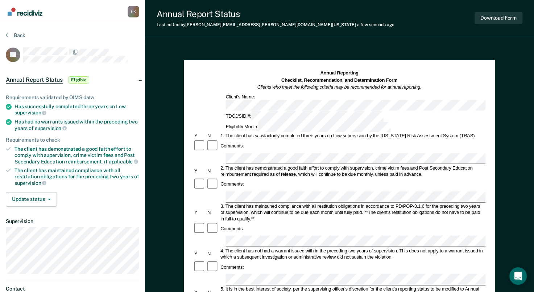
click at [232, 222] on div "Comments:" at bounding box center [339, 228] width 292 height 13
click at [245, 247] on div "4. The client has not had a warrant issued with in the preceding two years of s…" at bounding box center [353, 253] width 266 height 13
click at [16, 34] on button "Back" at bounding box center [16, 35] width 20 height 7
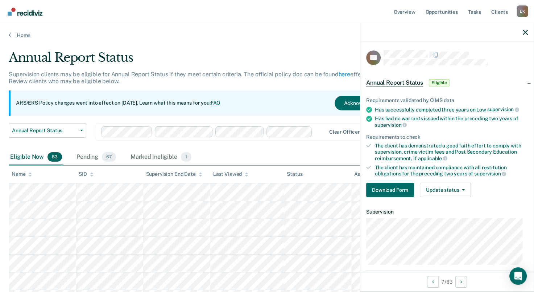
click at [35, 13] on img "Go to Recidiviz Home" at bounding box center [25, 12] width 35 height 8
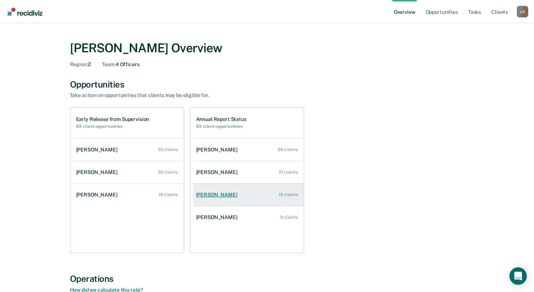
click at [213, 193] on div "[PERSON_NAME]" at bounding box center [218, 194] width 44 height 6
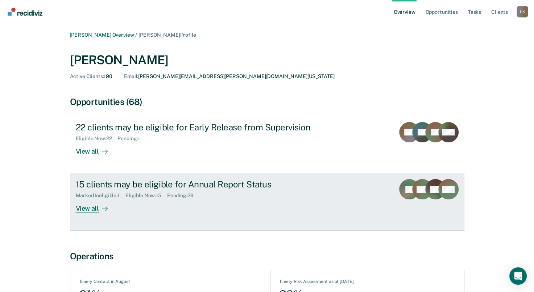
click at [83, 208] on div "View all" at bounding box center [96, 205] width 41 height 14
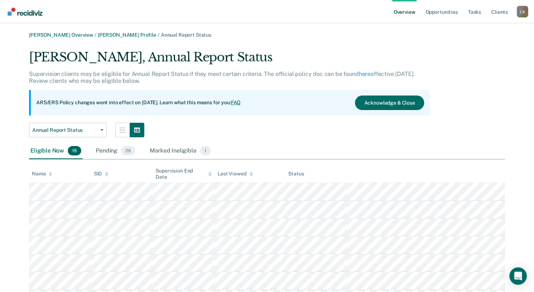
click at [51, 172] on icon at bounding box center [51, 174] width 4 height 5
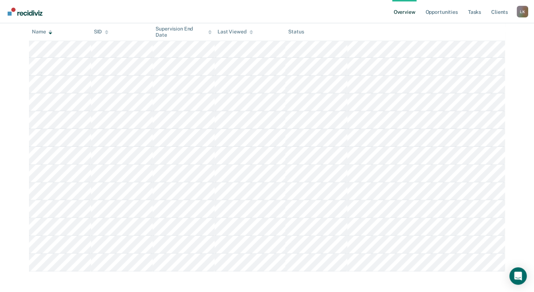
scroll to position [181, 0]
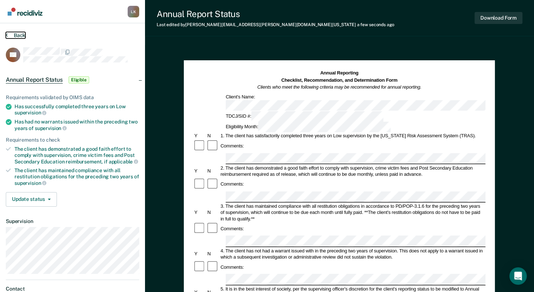
click at [21, 35] on button "Back" at bounding box center [16, 35] width 20 height 7
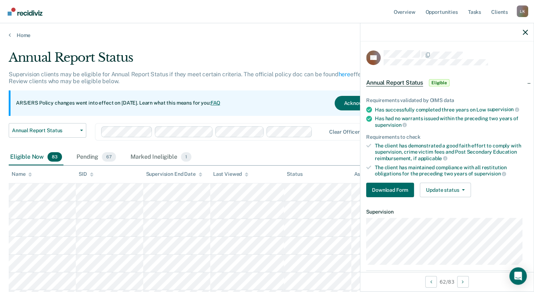
click at [28, 12] on img "Go to Recidiviz Home" at bounding box center [25, 12] width 35 height 8
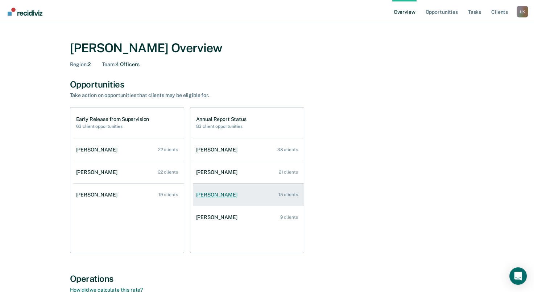
click at [207, 196] on div "[PERSON_NAME]" at bounding box center [218, 194] width 44 height 6
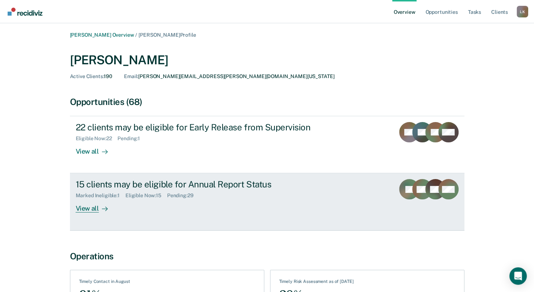
click at [90, 206] on div "View all" at bounding box center [96, 205] width 41 height 14
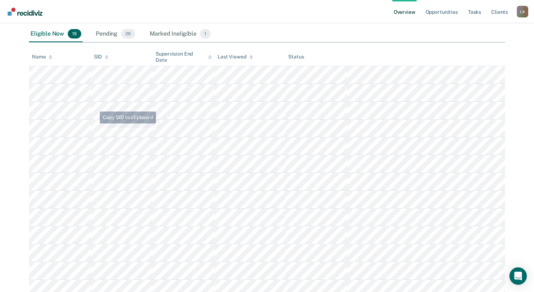
scroll to position [72, 0]
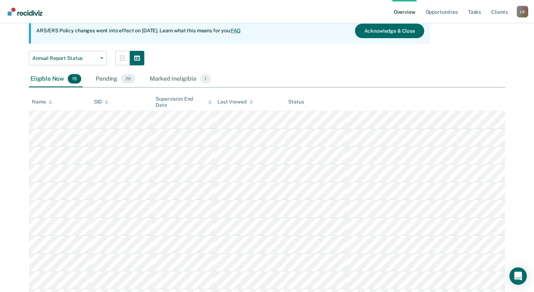
click at [47, 102] on div "Name" at bounding box center [42, 102] width 20 height 6
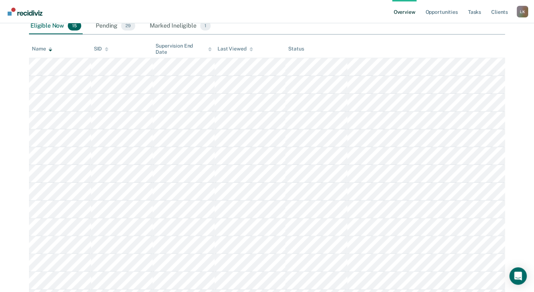
scroll to position [181, 0]
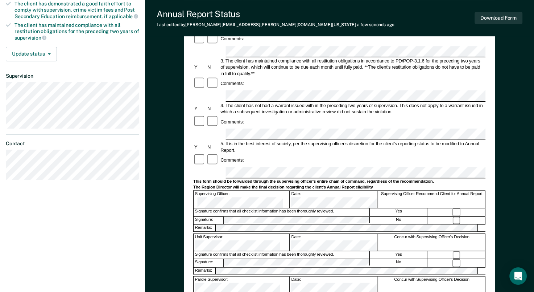
scroll to position [181, 0]
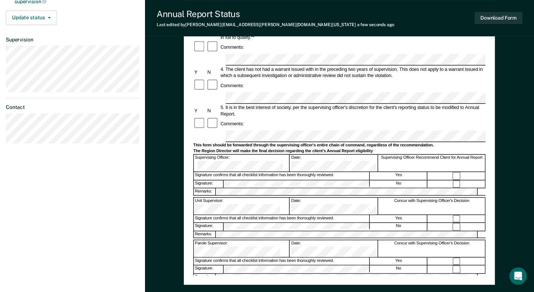
click at [263, 197] on div "Unit Supervisor:" at bounding box center [242, 205] width 96 height 17
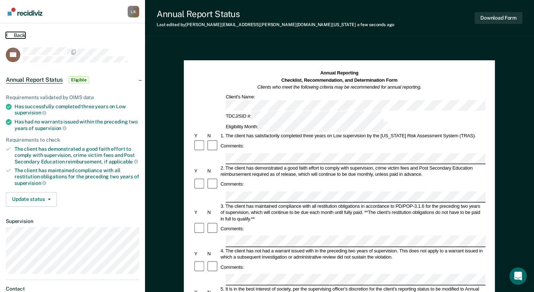
click at [16, 37] on button "Back" at bounding box center [16, 35] width 20 height 7
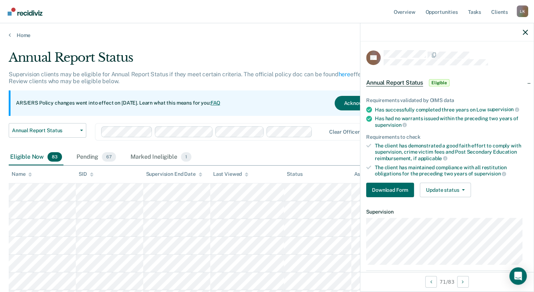
click at [26, 10] on img "Go to Recidiviz Home" at bounding box center [25, 12] width 35 height 8
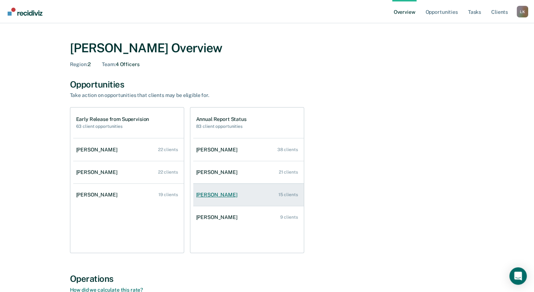
click at [203, 199] on link "[PERSON_NAME] 15 clients" at bounding box center [248, 194] width 111 height 21
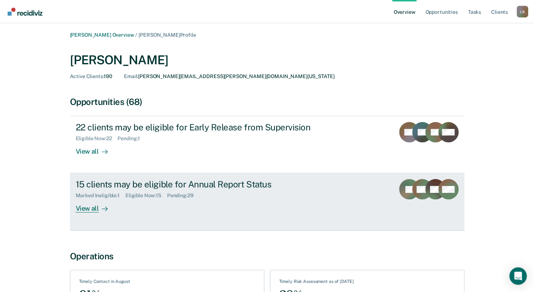
click at [90, 205] on div "View all" at bounding box center [96, 205] width 41 height 14
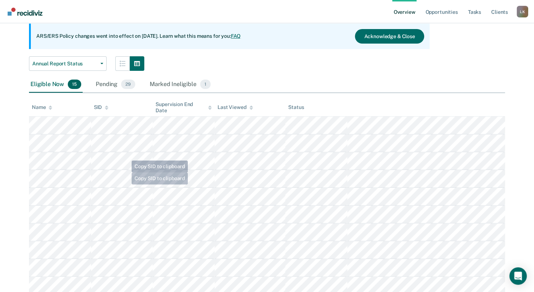
scroll to position [181, 0]
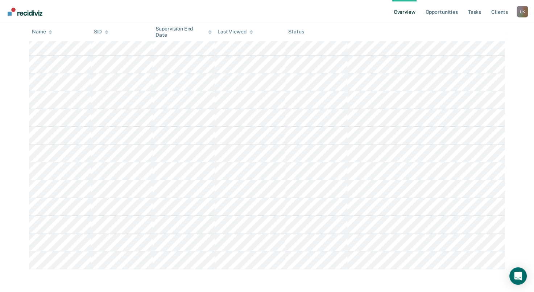
click at [54, 32] on th "Name" at bounding box center [60, 32] width 62 height 18
click at [49, 34] on icon at bounding box center [51, 32] width 4 height 5
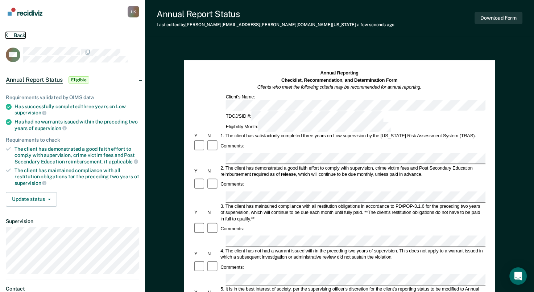
click at [16, 32] on button "Back" at bounding box center [16, 35] width 20 height 7
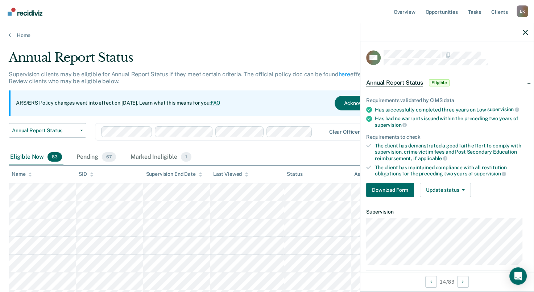
click at [26, 15] on img "Go to Recidiviz Home" at bounding box center [25, 12] width 35 height 8
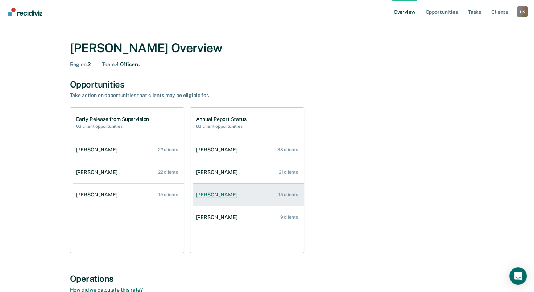
click at [214, 194] on div "[PERSON_NAME]" at bounding box center [218, 194] width 44 height 6
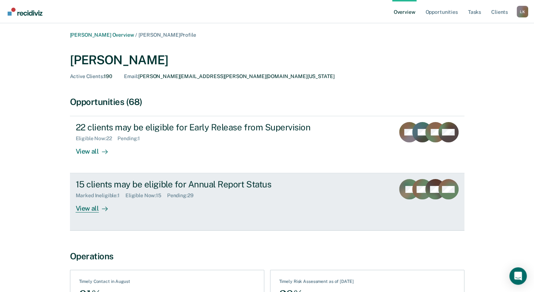
click at [94, 210] on div "View all" at bounding box center [96, 205] width 41 height 14
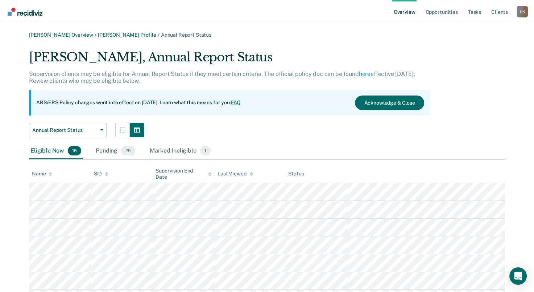
click at [49, 173] on icon at bounding box center [51, 174] width 4 height 5
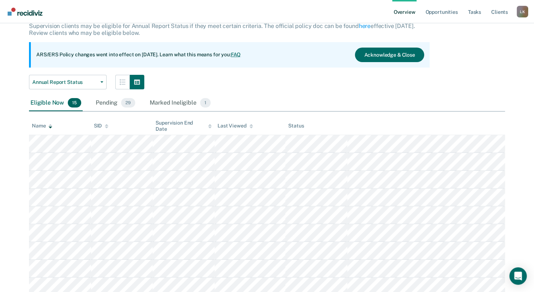
scroll to position [181, 0]
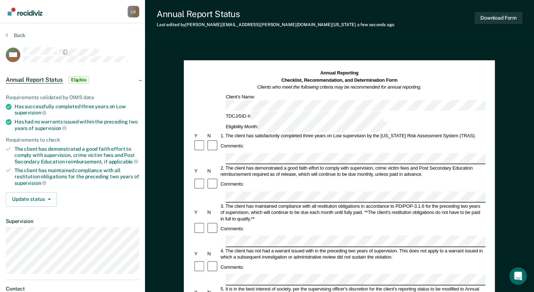
click at [306, 222] on div "Comments:" at bounding box center [339, 228] width 292 height 13
click at [18, 37] on button "Back" at bounding box center [16, 35] width 20 height 7
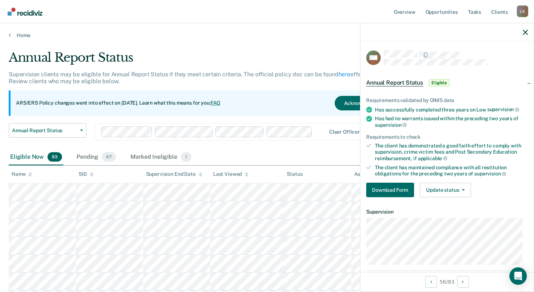
click at [30, 12] on img "Go to Recidiviz Home" at bounding box center [25, 12] width 35 height 8
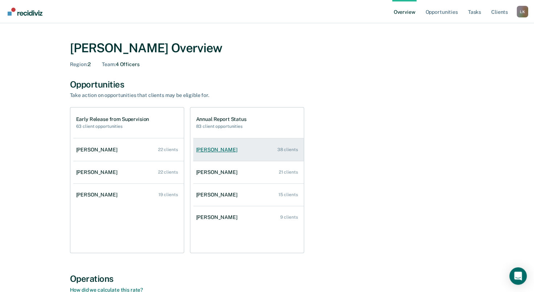
click at [207, 148] on div "[PERSON_NAME]" at bounding box center [218, 149] width 44 height 6
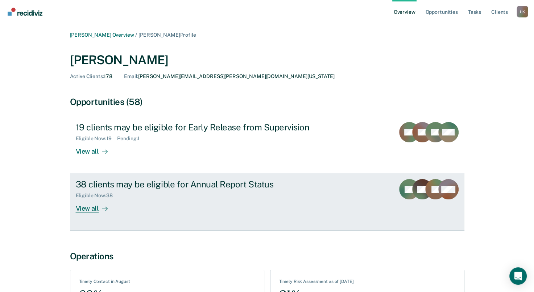
click at [89, 209] on div "View all" at bounding box center [96, 205] width 41 height 14
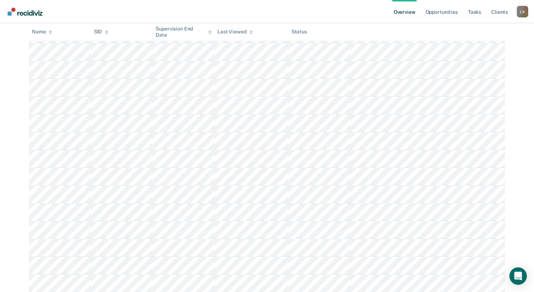
scroll to position [81, 0]
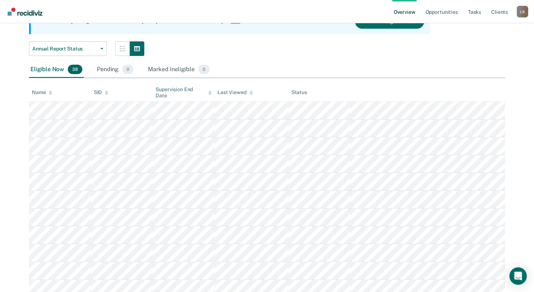
click at [51, 91] on icon at bounding box center [51, 92] width 4 height 2
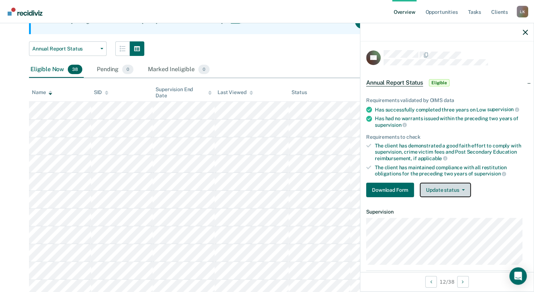
click at [444, 189] on button "Update status" at bounding box center [445, 189] width 51 height 15
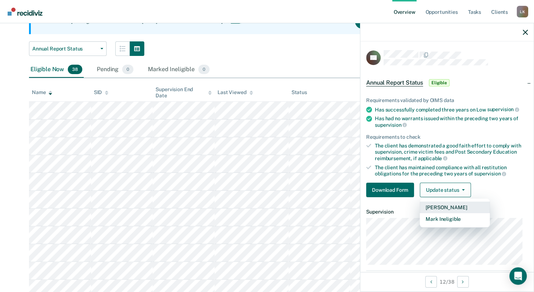
click at [442, 207] on button "[PERSON_NAME]" at bounding box center [455, 207] width 70 height 12
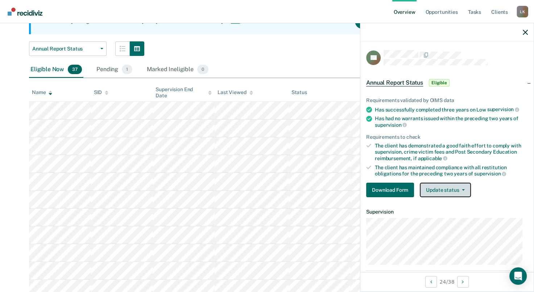
click at [450, 192] on button "Update status" at bounding box center [445, 189] width 51 height 15
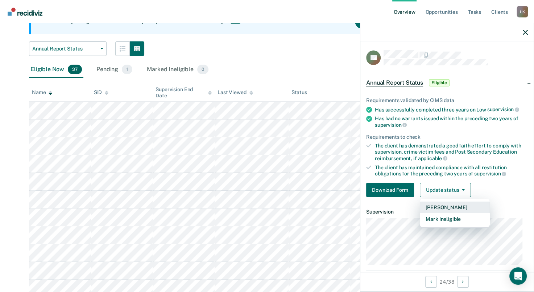
click at [442, 207] on button "[PERSON_NAME]" at bounding box center [455, 207] width 70 height 12
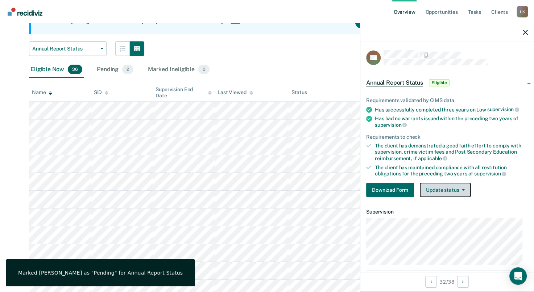
click at [437, 187] on button "Update status" at bounding box center [445, 189] width 51 height 15
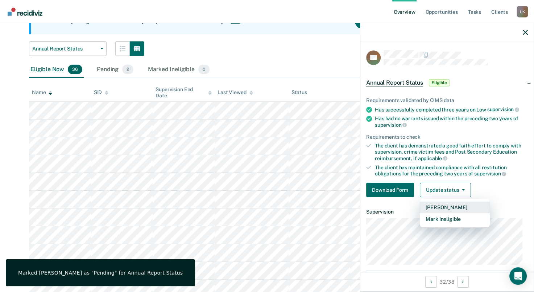
click at [437, 204] on button "[PERSON_NAME]" at bounding box center [455, 207] width 70 height 12
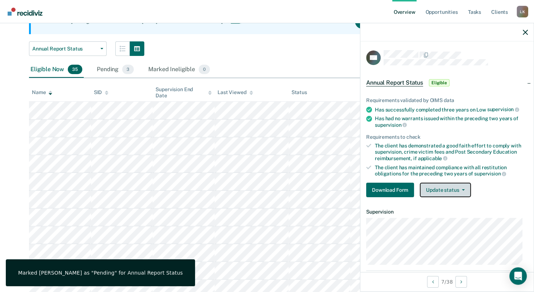
click at [447, 186] on button "Update status" at bounding box center [445, 189] width 51 height 15
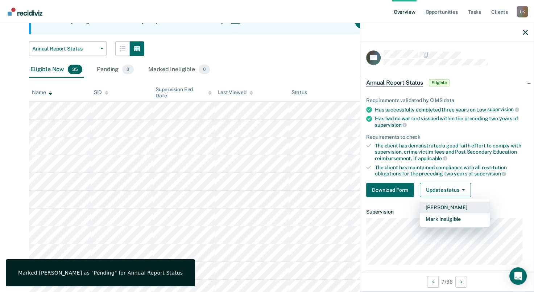
click at [441, 203] on button "[PERSON_NAME]" at bounding box center [455, 207] width 70 height 12
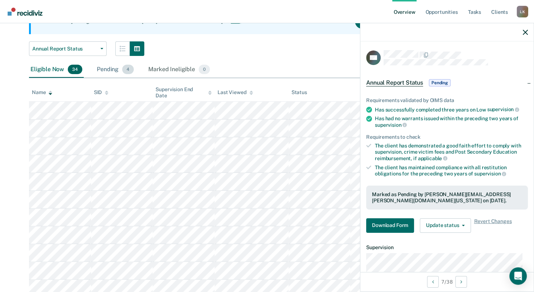
click at [108, 70] on div "Pending 4" at bounding box center [115, 70] width 40 height 16
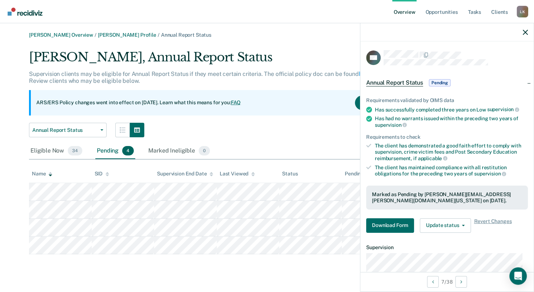
scroll to position [0, 0]
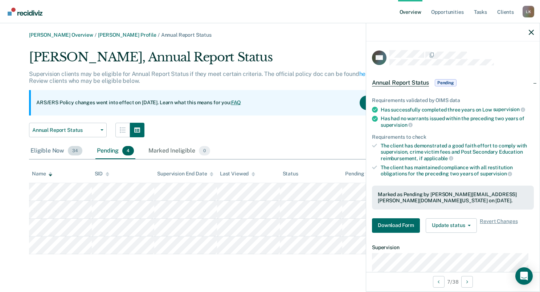
click at [71, 152] on span "34" at bounding box center [75, 150] width 15 height 9
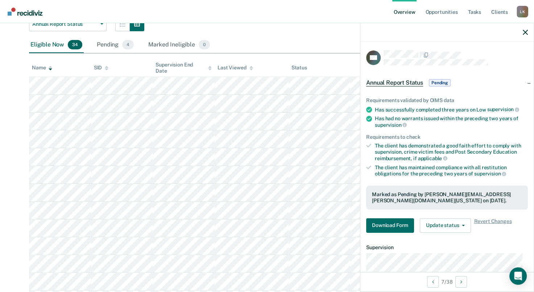
scroll to position [109, 0]
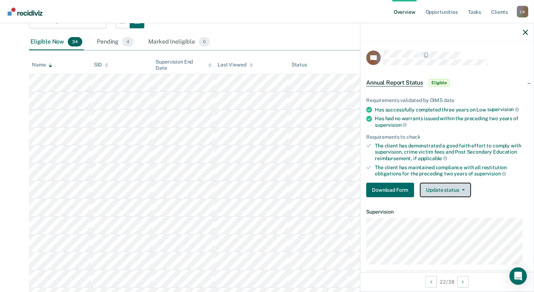
click at [441, 187] on button "Update status" at bounding box center [445, 189] width 51 height 15
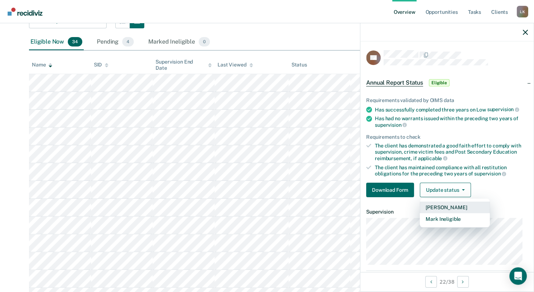
click at [441, 204] on button "[PERSON_NAME]" at bounding box center [455, 207] width 70 height 12
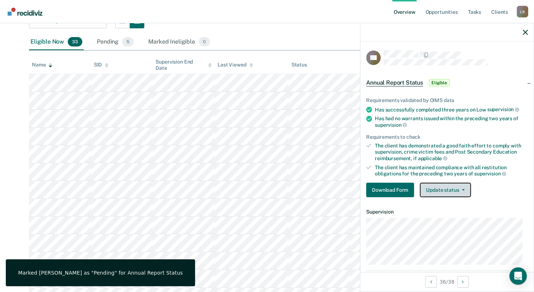
click at [430, 186] on button "Update status" at bounding box center [445, 189] width 51 height 15
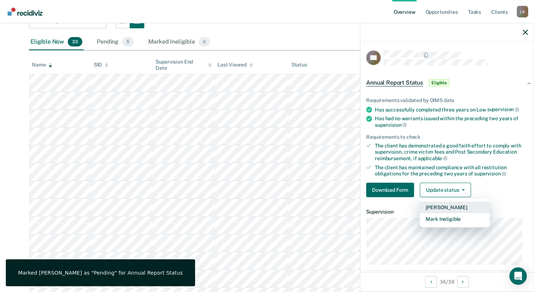
click at [433, 203] on button "[PERSON_NAME]" at bounding box center [455, 207] width 70 height 12
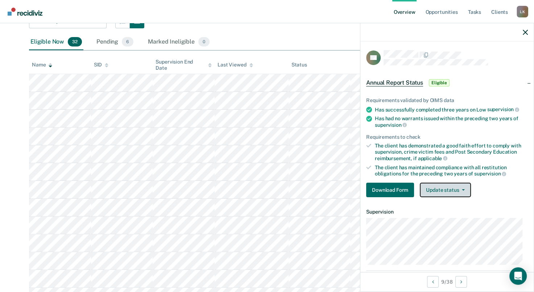
click at [425, 187] on button "Update status" at bounding box center [445, 189] width 51 height 15
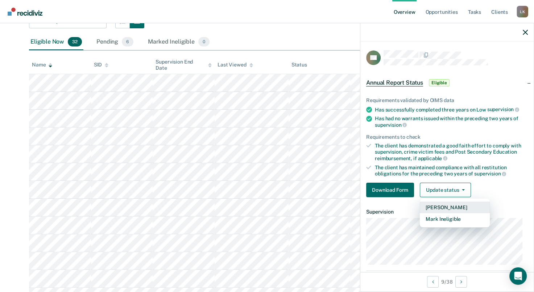
click at [438, 205] on button "[PERSON_NAME]" at bounding box center [455, 207] width 70 height 12
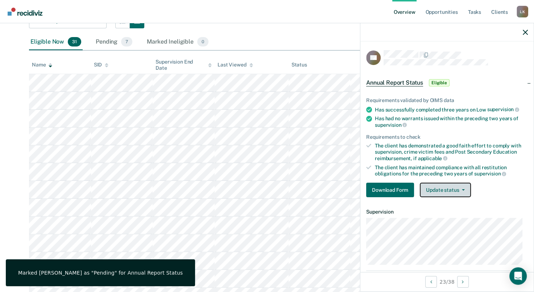
click at [432, 188] on button "Update status" at bounding box center [445, 189] width 51 height 15
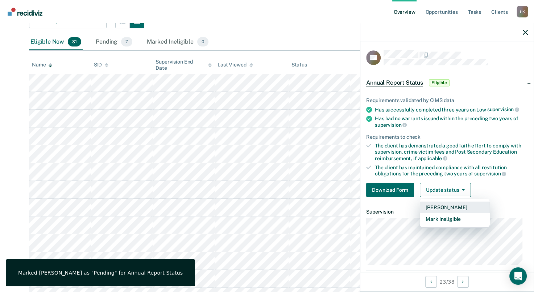
click at [435, 207] on button "[PERSON_NAME]" at bounding box center [455, 207] width 70 height 12
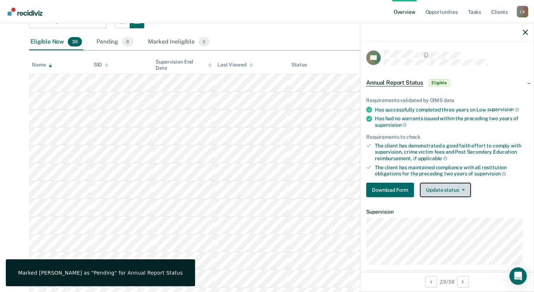
click at [431, 189] on button "Update status" at bounding box center [445, 189] width 51 height 15
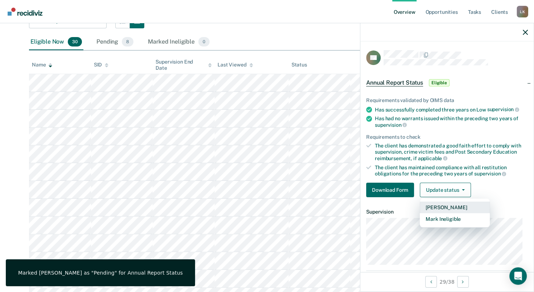
click at [434, 205] on button "[PERSON_NAME]" at bounding box center [455, 207] width 70 height 12
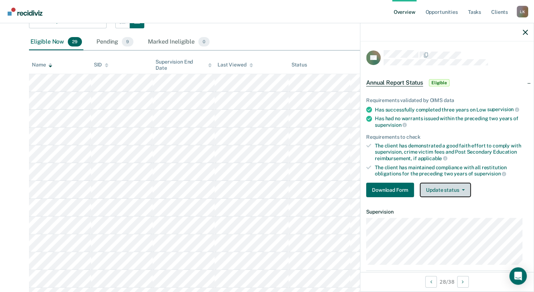
click at [450, 191] on button "Update status" at bounding box center [445, 189] width 51 height 15
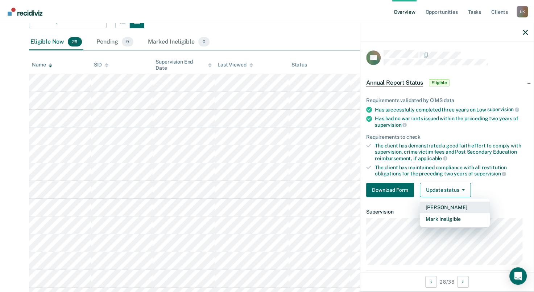
click at [438, 205] on button "[PERSON_NAME]" at bounding box center [455, 207] width 70 height 12
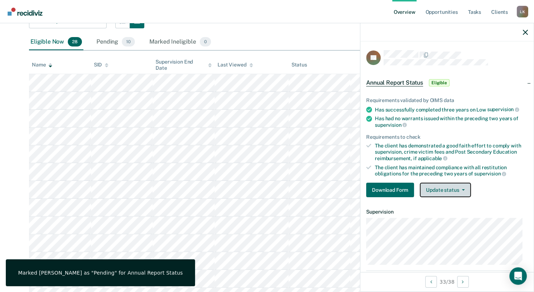
click at [431, 188] on button "Update status" at bounding box center [445, 189] width 51 height 15
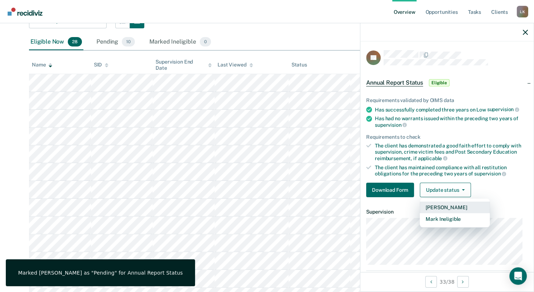
click at [430, 201] on button "[PERSON_NAME]" at bounding box center [455, 207] width 70 height 12
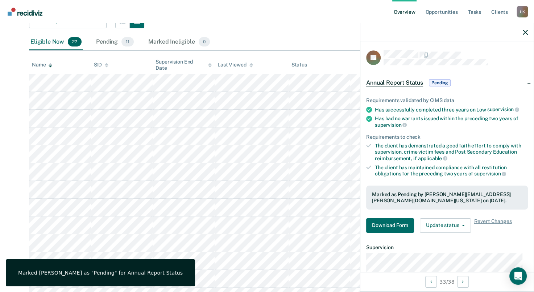
click at [430, 202] on div "Marked as Pending by [PERSON_NAME][EMAIL_ADDRESS][PERSON_NAME][DOMAIN_NAME][US_…" at bounding box center [447, 197] width 162 height 24
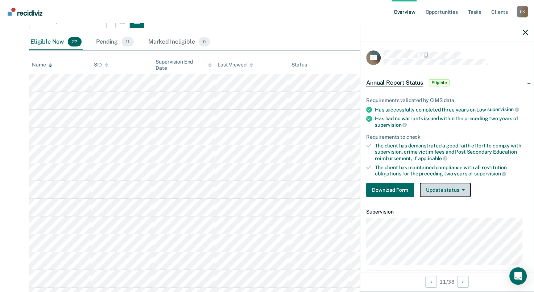
click at [441, 190] on button "Update status" at bounding box center [445, 189] width 51 height 15
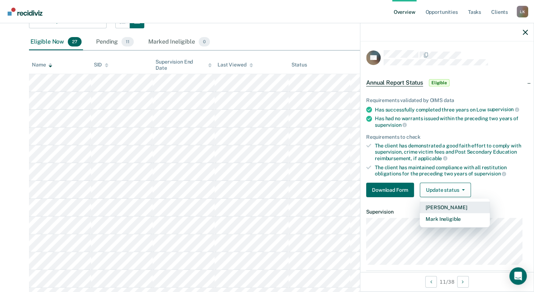
click at [438, 204] on button "[PERSON_NAME]" at bounding box center [455, 207] width 70 height 12
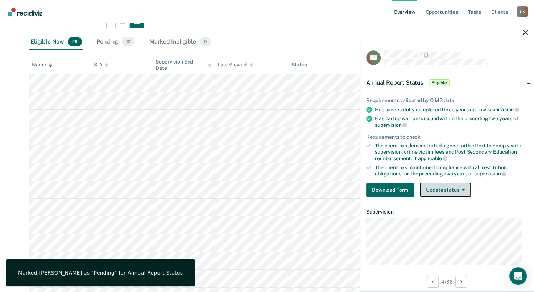
click at [430, 188] on button "Update status" at bounding box center [445, 189] width 51 height 15
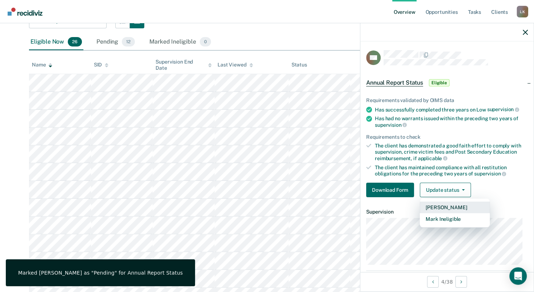
click at [437, 205] on button "[PERSON_NAME]" at bounding box center [455, 207] width 70 height 12
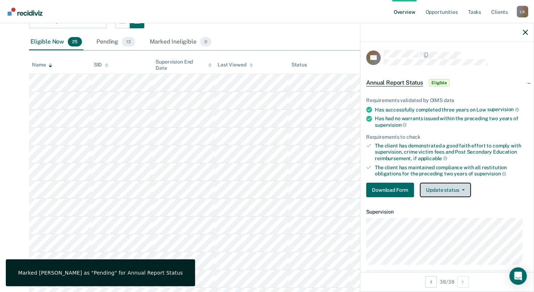
click at [438, 192] on button "Update status" at bounding box center [445, 189] width 51 height 15
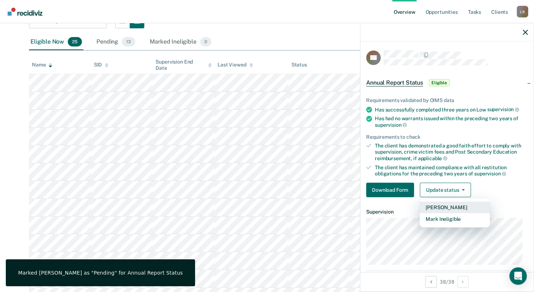
click at [441, 206] on button "[PERSON_NAME]" at bounding box center [455, 207] width 70 height 12
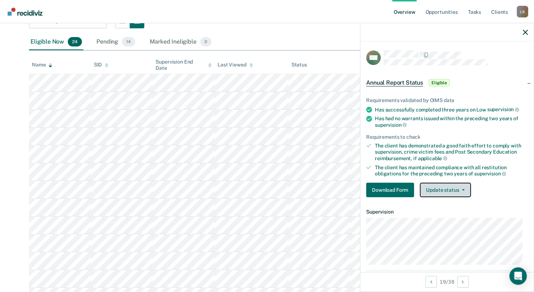
click at [438, 188] on button "Update status" at bounding box center [445, 189] width 51 height 15
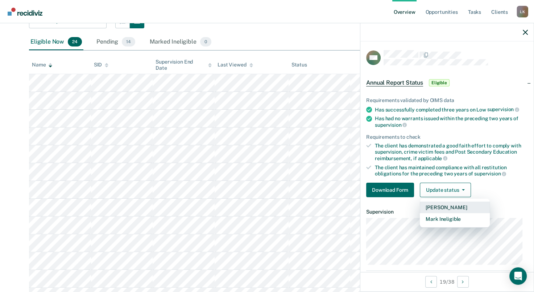
click at [441, 203] on button "[PERSON_NAME]" at bounding box center [455, 207] width 70 height 12
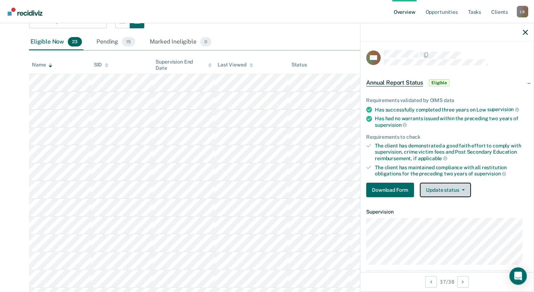
click at [439, 189] on button "Update status" at bounding box center [445, 189] width 51 height 15
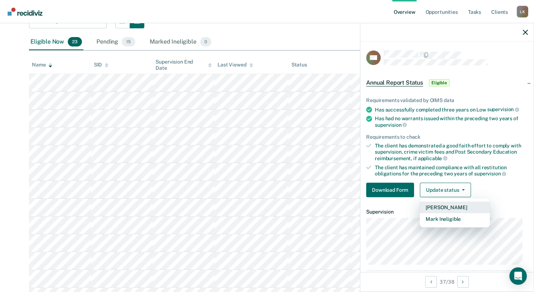
click at [438, 203] on button "[PERSON_NAME]" at bounding box center [455, 207] width 70 height 12
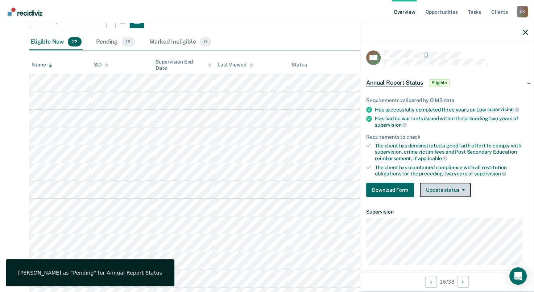
click at [435, 190] on button "Update status" at bounding box center [445, 189] width 51 height 15
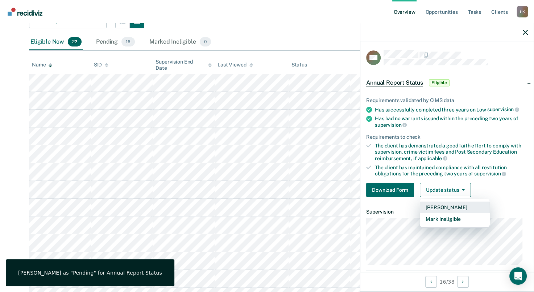
click at [434, 202] on button "[PERSON_NAME]" at bounding box center [455, 207] width 70 height 12
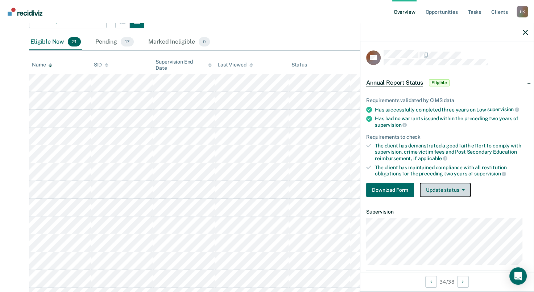
click at [432, 189] on button "Update status" at bounding box center [445, 189] width 51 height 15
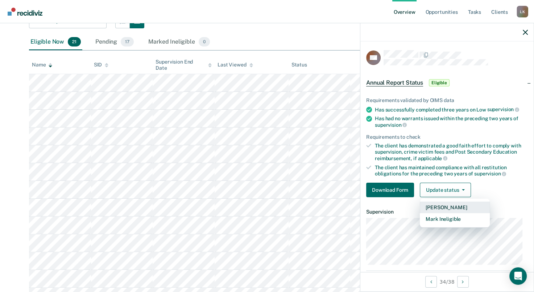
click at [441, 206] on button "[PERSON_NAME]" at bounding box center [455, 207] width 70 height 12
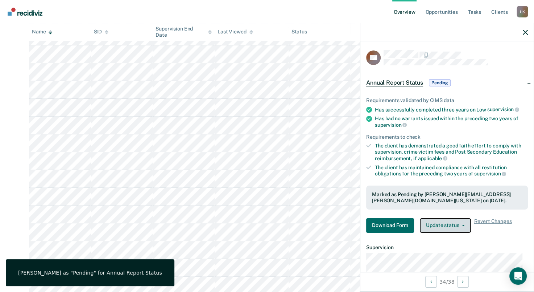
scroll to position [181, 0]
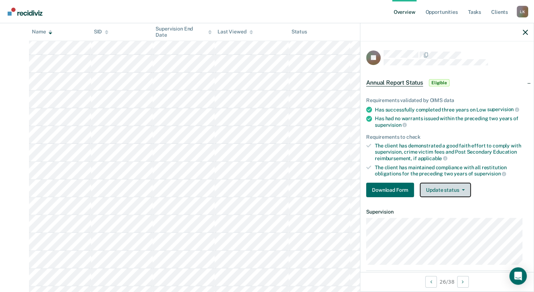
click at [440, 186] on button "Update status" at bounding box center [445, 189] width 51 height 15
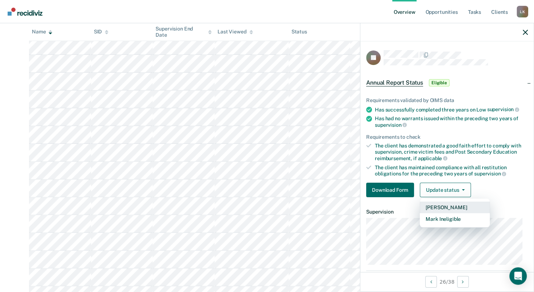
click at [438, 203] on button "[PERSON_NAME]" at bounding box center [455, 207] width 70 height 12
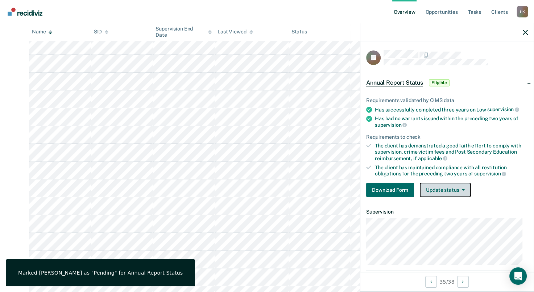
click at [438, 190] on button "Update status" at bounding box center [445, 189] width 51 height 15
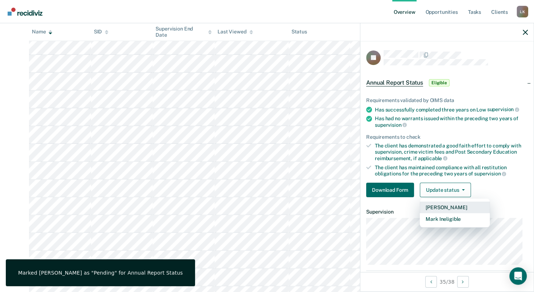
click at [435, 203] on button "[PERSON_NAME]" at bounding box center [455, 207] width 70 height 12
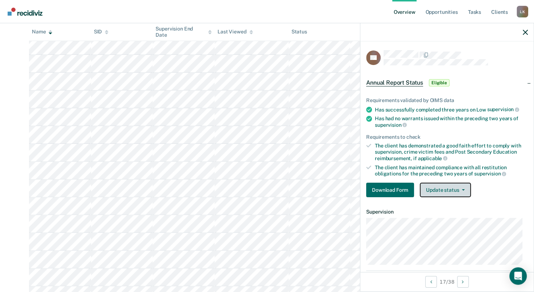
click at [448, 186] on button "Update status" at bounding box center [445, 189] width 51 height 15
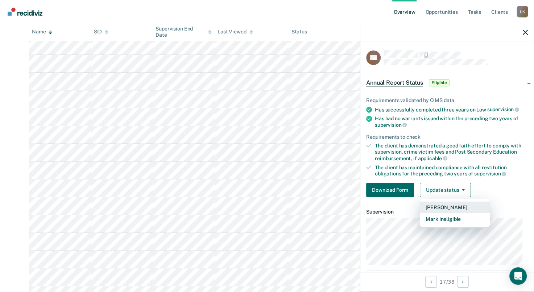
click at [442, 206] on button "[PERSON_NAME]" at bounding box center [455, 207] width 70 height 12
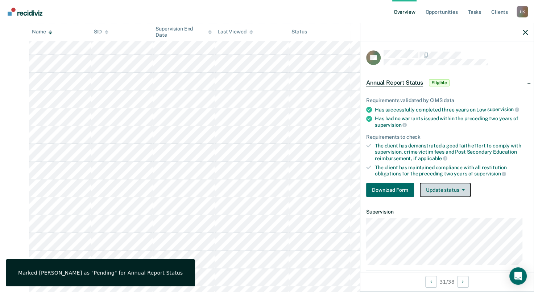
click at [439, 185] on button "Update status" at bounding box center [445, 189] width 51 height 15
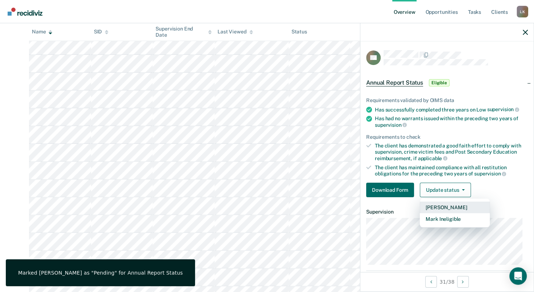
click at [442, 203] on button "[PERSON_NAME]" at bounding box center [455, 207] width 70 height 12
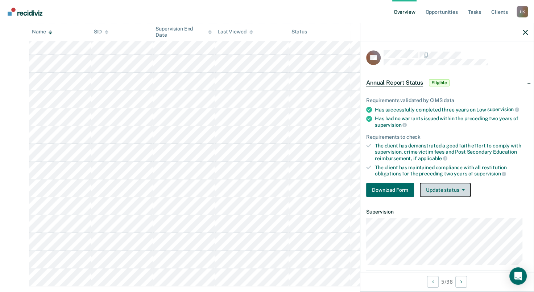
click at [453, 189] on button "Update status" at bounding box center [445, 189] width 51 height 15
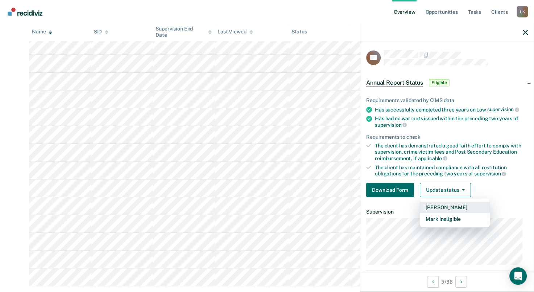
click at [446, 203] on button "[PERSON_NAME]" at bounding box center [455, 207] width 70 height 12
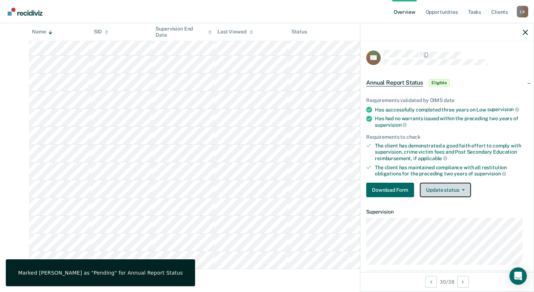
click at [441, 191] on button "Update status" at bounding box center [445, 189] width 51 height 15
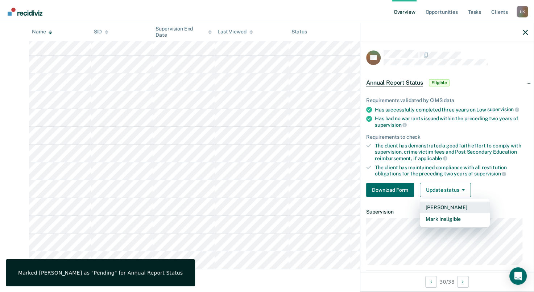
click at [444, 205] on button "[PERSON_NAME]" at bounding box center [455, 207] width 70 height 12
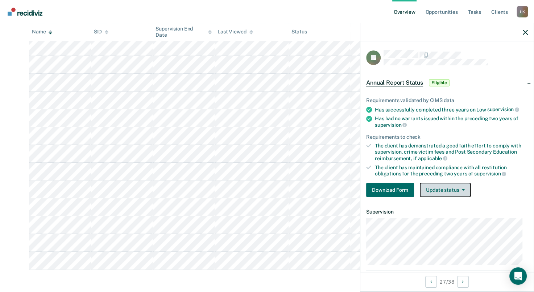
click at [444, 190] on button "Update status" at bounding box center [445, 189] width 51 height 15
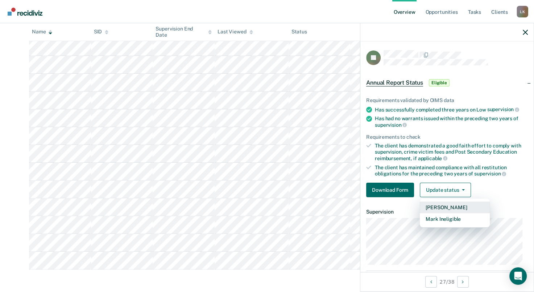
click at [437, 205] on button "[PERSON_NAME]" at bounding box center [455, 207] width 70 height 12
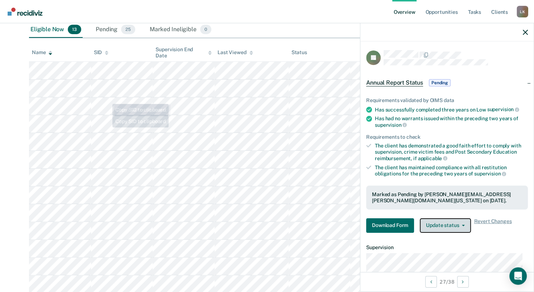
scroll to position [73, 0]
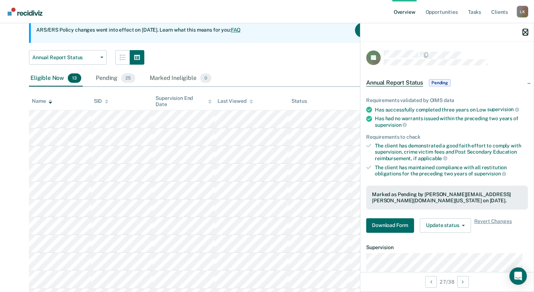
click at [524, 31] on icon "button" at bounding box center [525, 32] width 5 height 5
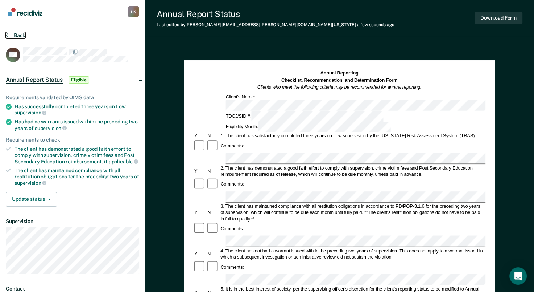
click at [17, 35] on button "Back" at bounding box center [16, 35] width 20 height 7
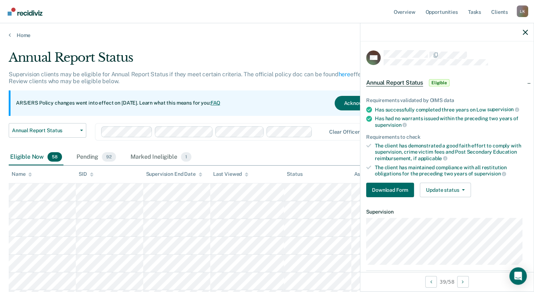
click at [30, 11] on img "Go to Recidiviz Home" at bounding box center [25, 12] width 35 height 8
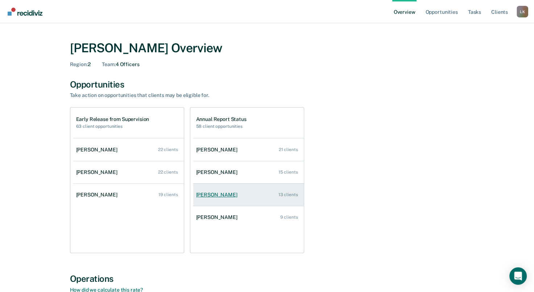
click at [216, 195] on div "[PERSON_NAME]" at bounding box center [218, 194] width 44 height 6
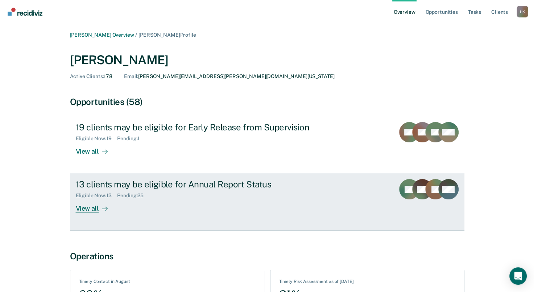
click at [96, 207] on div "View all" at bounding box center [96, 205] width 41 height 14
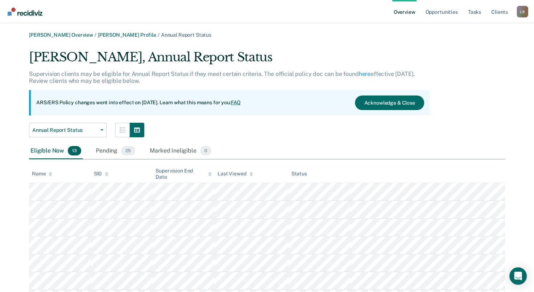
click at [52, 175] on th "Name" at bounding box center [60, 174] width 62 height 18
click at [49, 173] on icon at bounding box center [51, 174] width 4 height 5
